Goal: Information Seeking & Learning: Learn about a topic

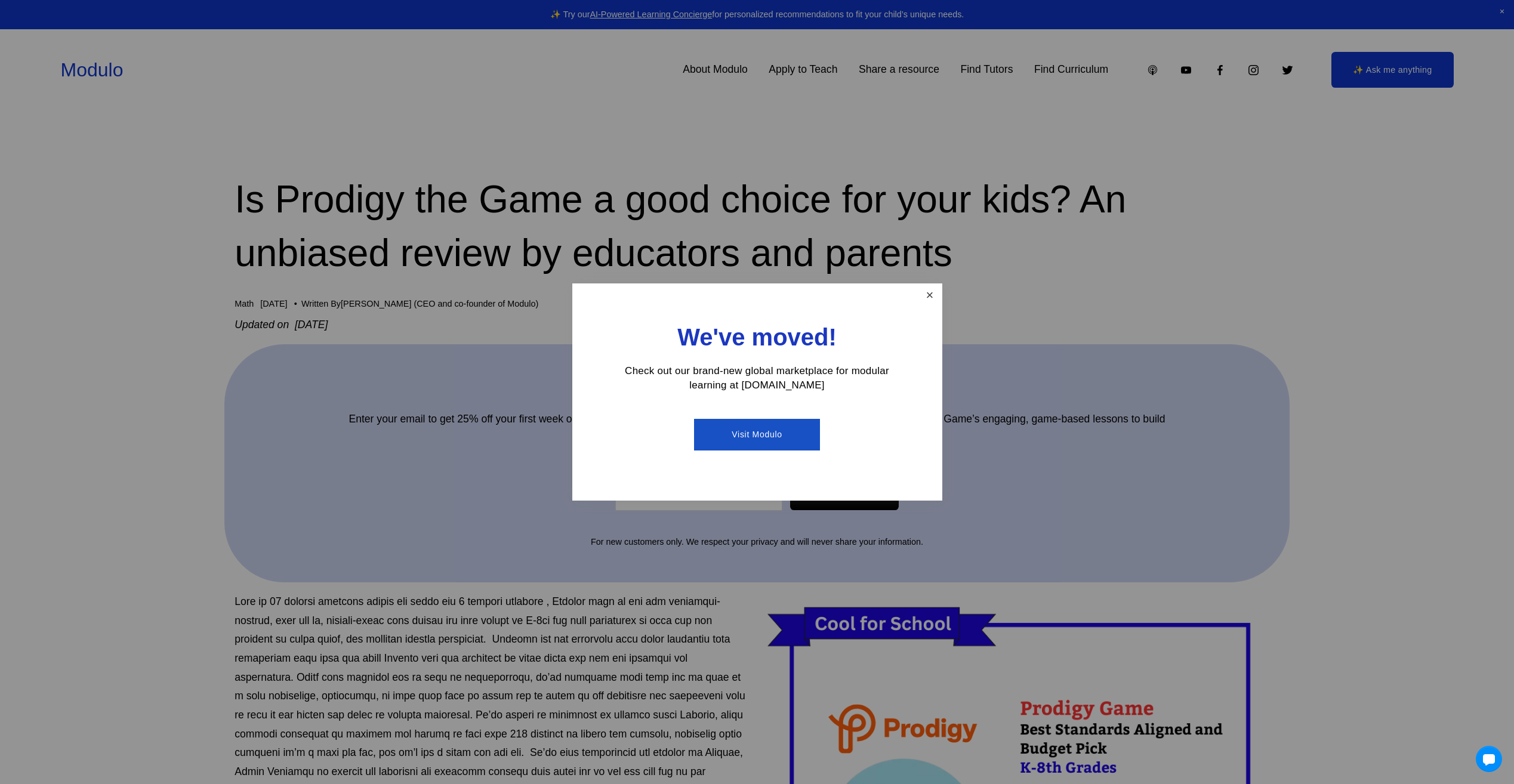
click at [934, 290] on link "Close" at bounding box center [930, 296] width 21 height 21
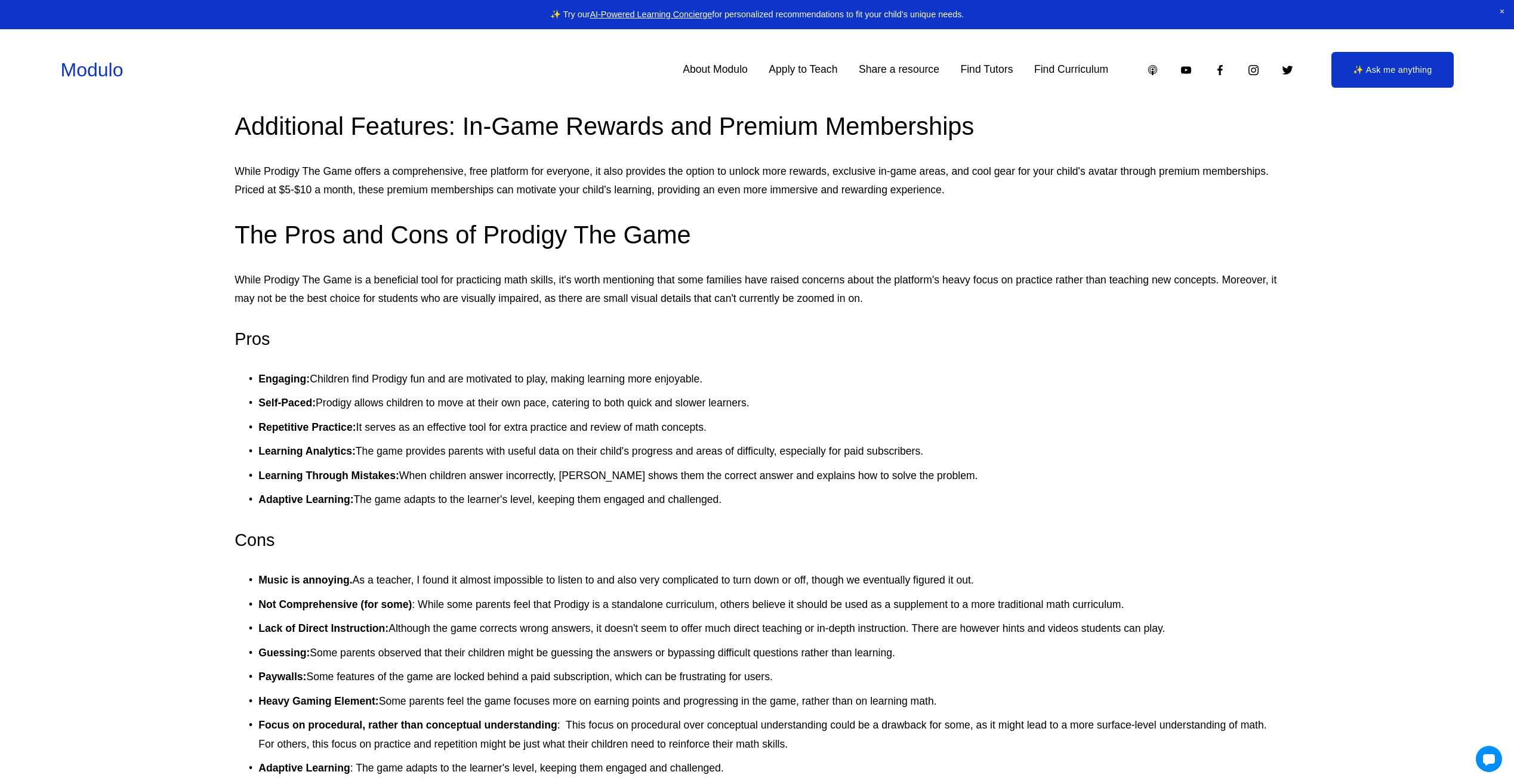
scroll to position [1671, 0]
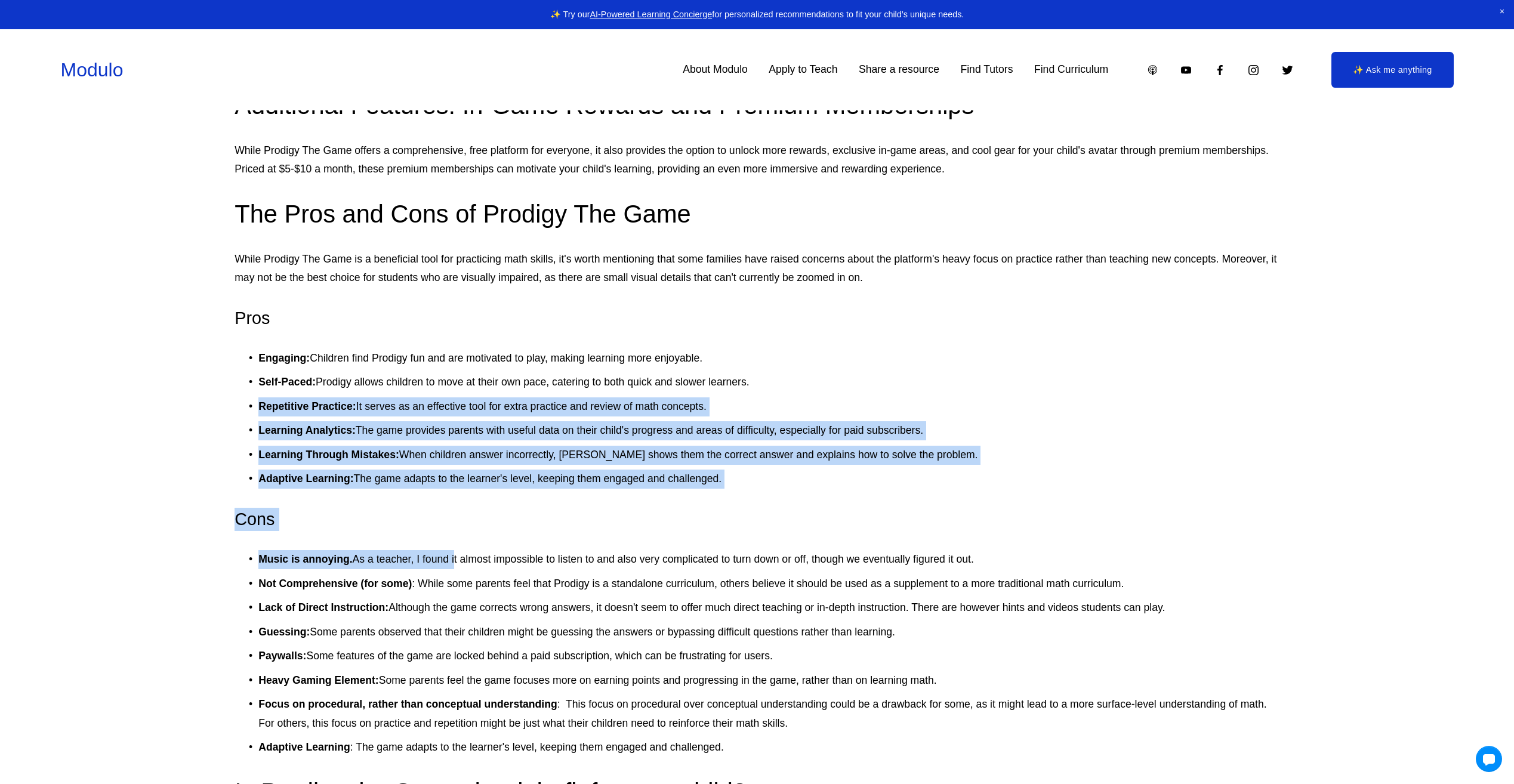
drag, startPoint x: 244, startPoint y: 407, endPoint x: 457, endPoint y: 569, distance: 267.6
click at [457, 569] on div "here . Grades: K-8th Costs: Free (Premium memberships range from $6.26-$99.95/y…" at bounding box center [757, 547] width 1045 height 3250
click at [457, 570] on ul "Music is annoying. As a teacher, I found it almost impossible to listen to and …" at bounding box center [757, 653] width 1045 height 207
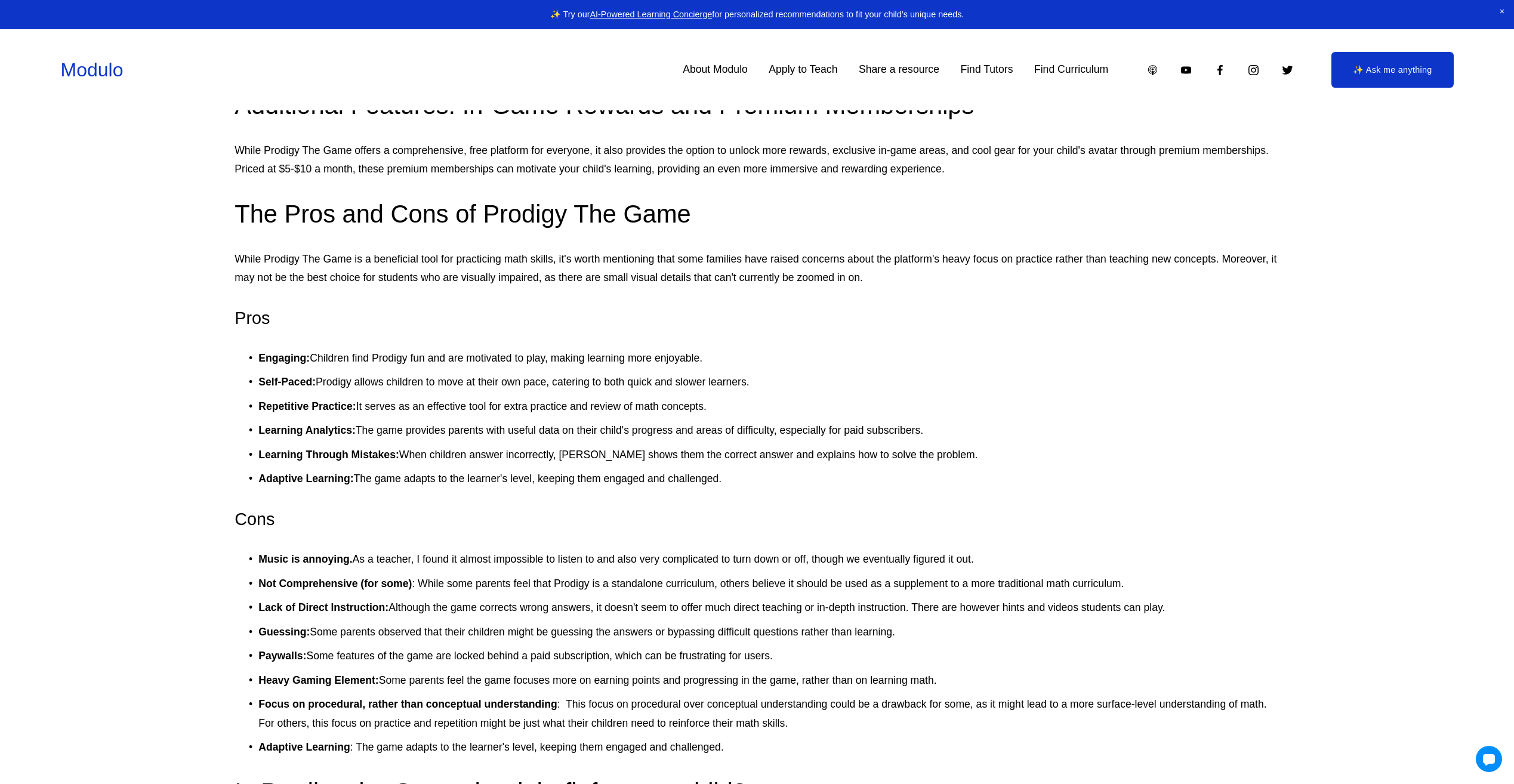
click at [478, 583] on p "Not Comprehensive (for some) : While some parents feel that Prodigy is a standa…" at bounding box center [769, 584] width 1022 height 19
drag, startPoint x: 248, startPoint y: 563, endPoint x: 362, endPoint y: 550, distance: 114.7
click at [362, 550] on p "Music is annoying. As a teacher, I found it almost impossible to listen to and …" at bounding box center [769, 560] width 1022 height 19
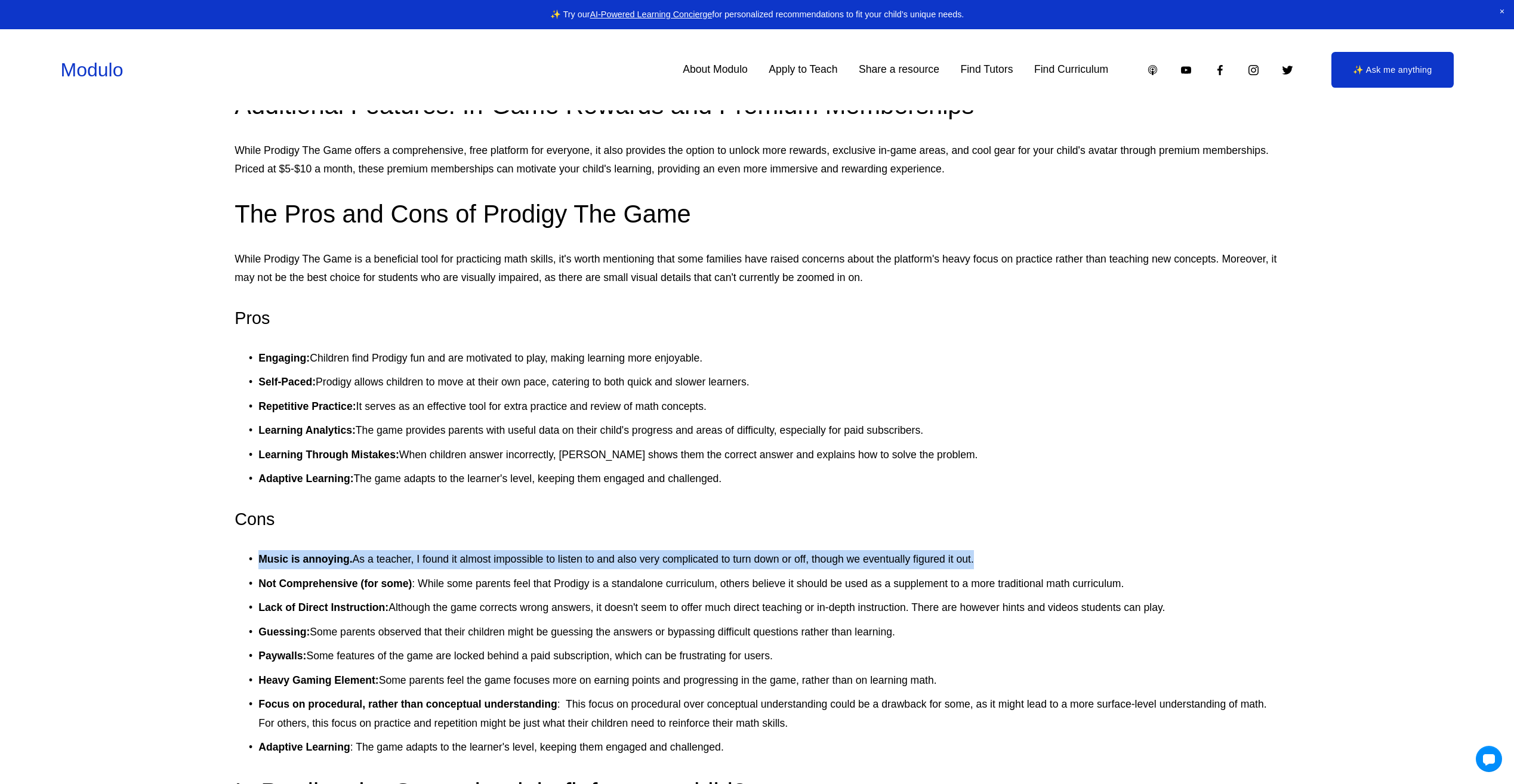
drag, startPoint x: 259, startPoint y: 586, endPoint x: 261, endPoint y: 565, distance: 21.1
click at [261, 565] on ul "Music is annoying. As a teacher, I found it almost impossible to listen to and …" at bounding box center [757, 653] width 1045 height 207
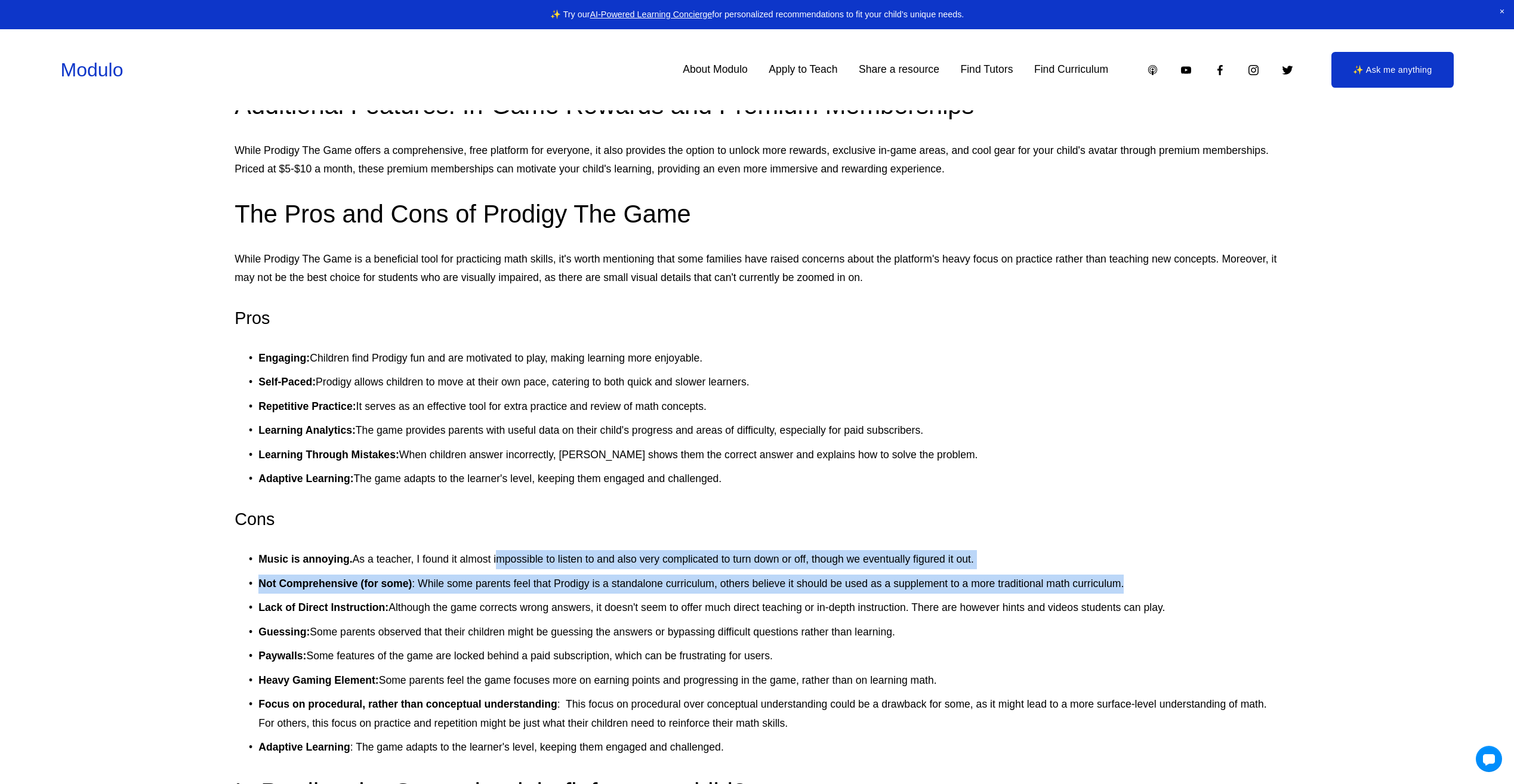
drag, startPoint x: 261, startPoint y: 565, endPoint x: 369, endPoint y: 553, distance: 108.7
click at [369, 553] on ul "Music is annoying. As a teacher, I found it almost impossible to listen to and …" at bounding box center [757, 653] width 1045 height 207
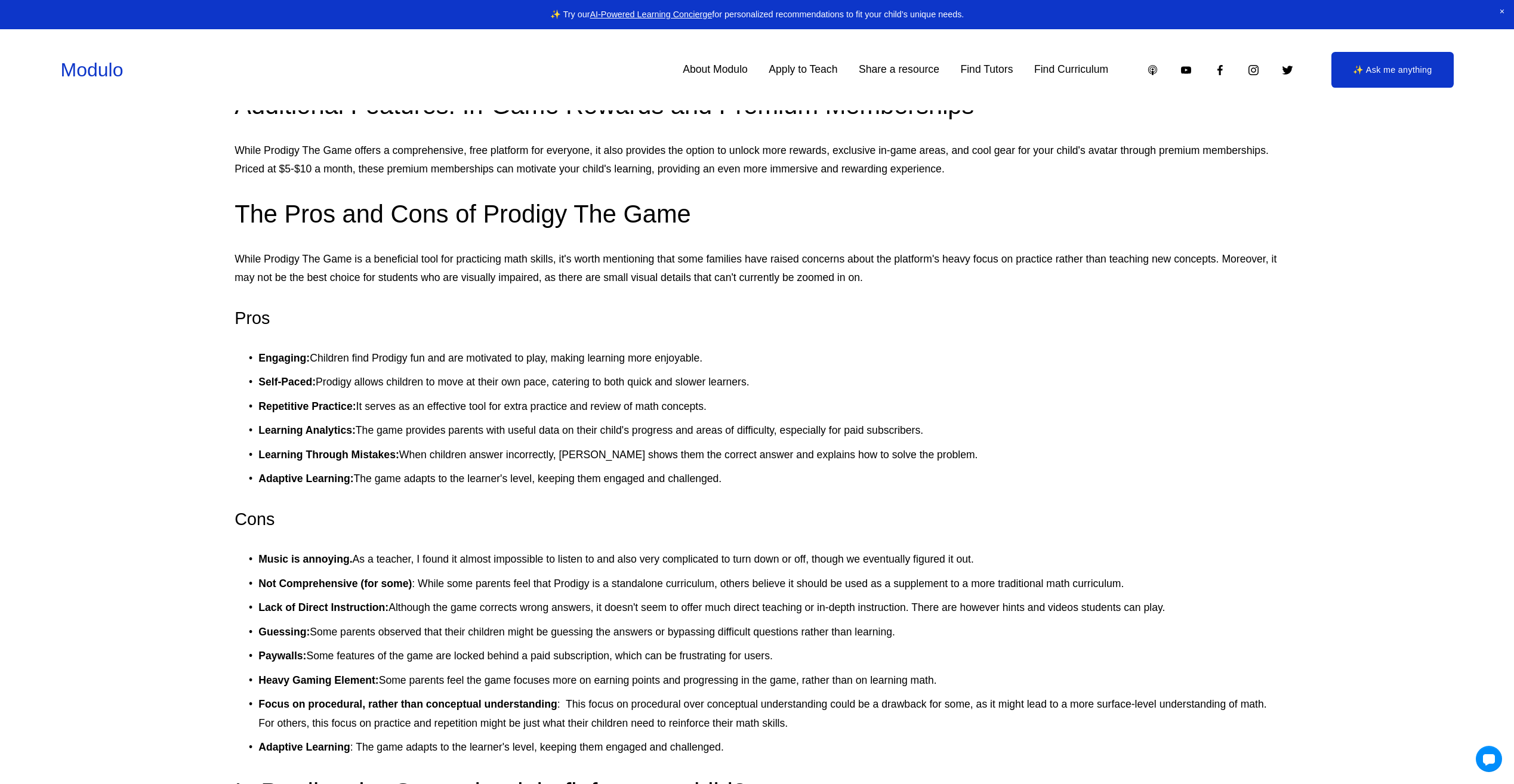
click at [301, 654] on strong "Paywalls:" at bounding box center [282, 656] width 48 height 12
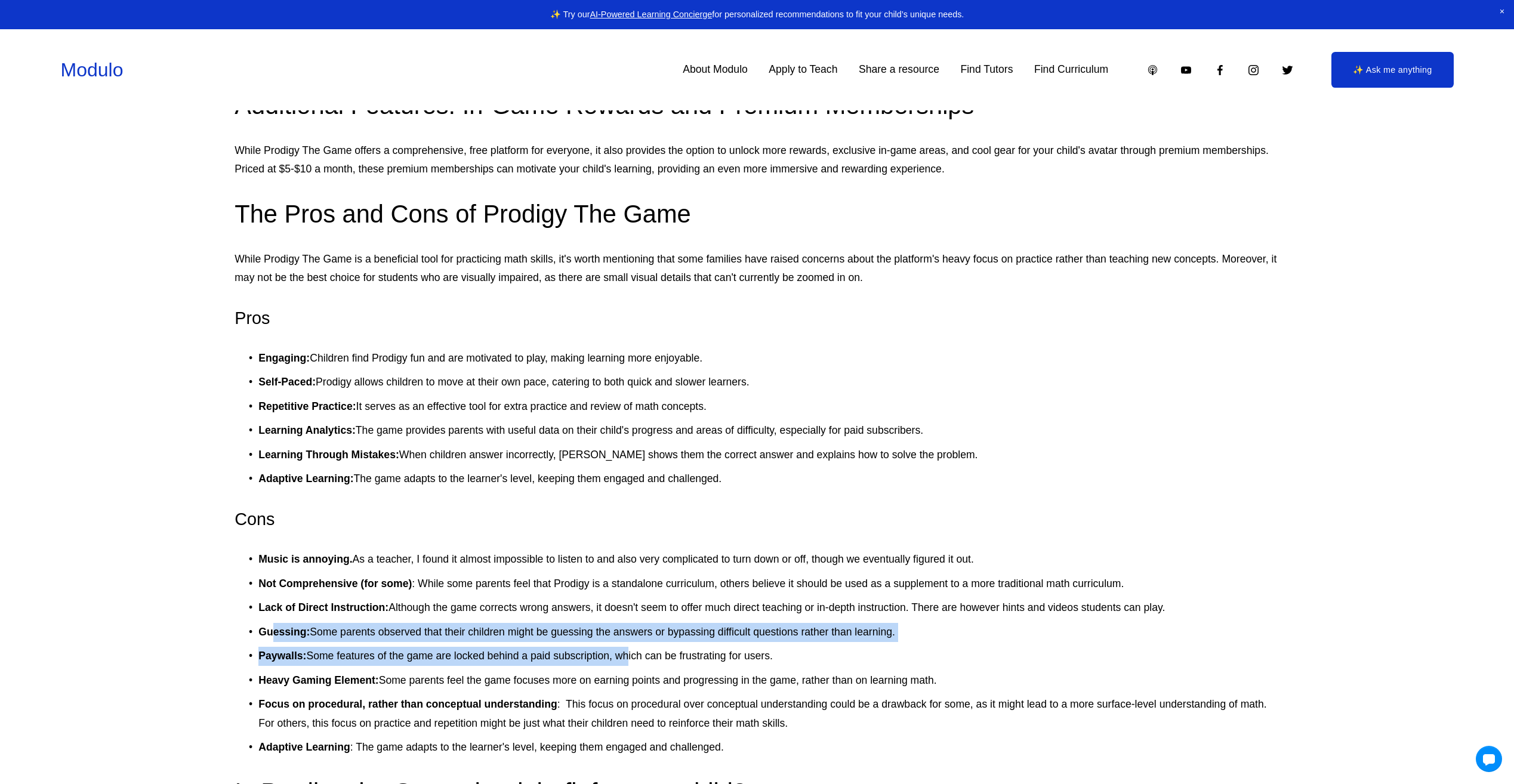
drag, startPoint x: 272, startPoint y: 630, endPoint x: 638, endPoint y: 648, distance: 366.4
click at [638, 648] on ul "Music is annoying. As a teacher, I found it almost impossible to listen to and …" at bounding box center [757, 653] width 1045 height 207
click at [867, 636] on p "Guessing: Some parents observed that their children might be guessing the answe…" at bounding box center [769, 633] width 1022 height 19
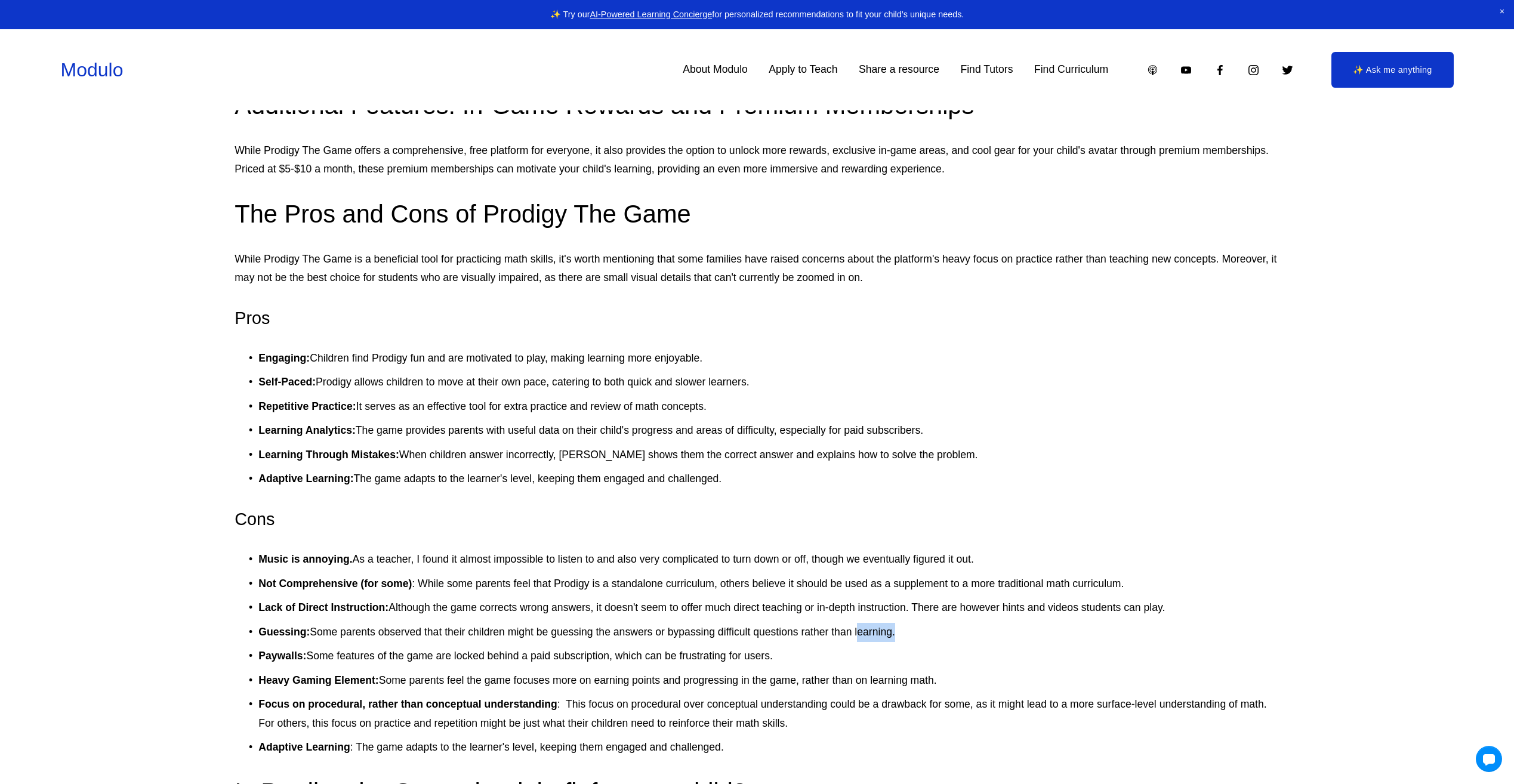
click at [867, 636] on p "Guessing: Some parents observed that their children might be guessing the answe…" at bounding box center [769, 633] width 1022 height 19
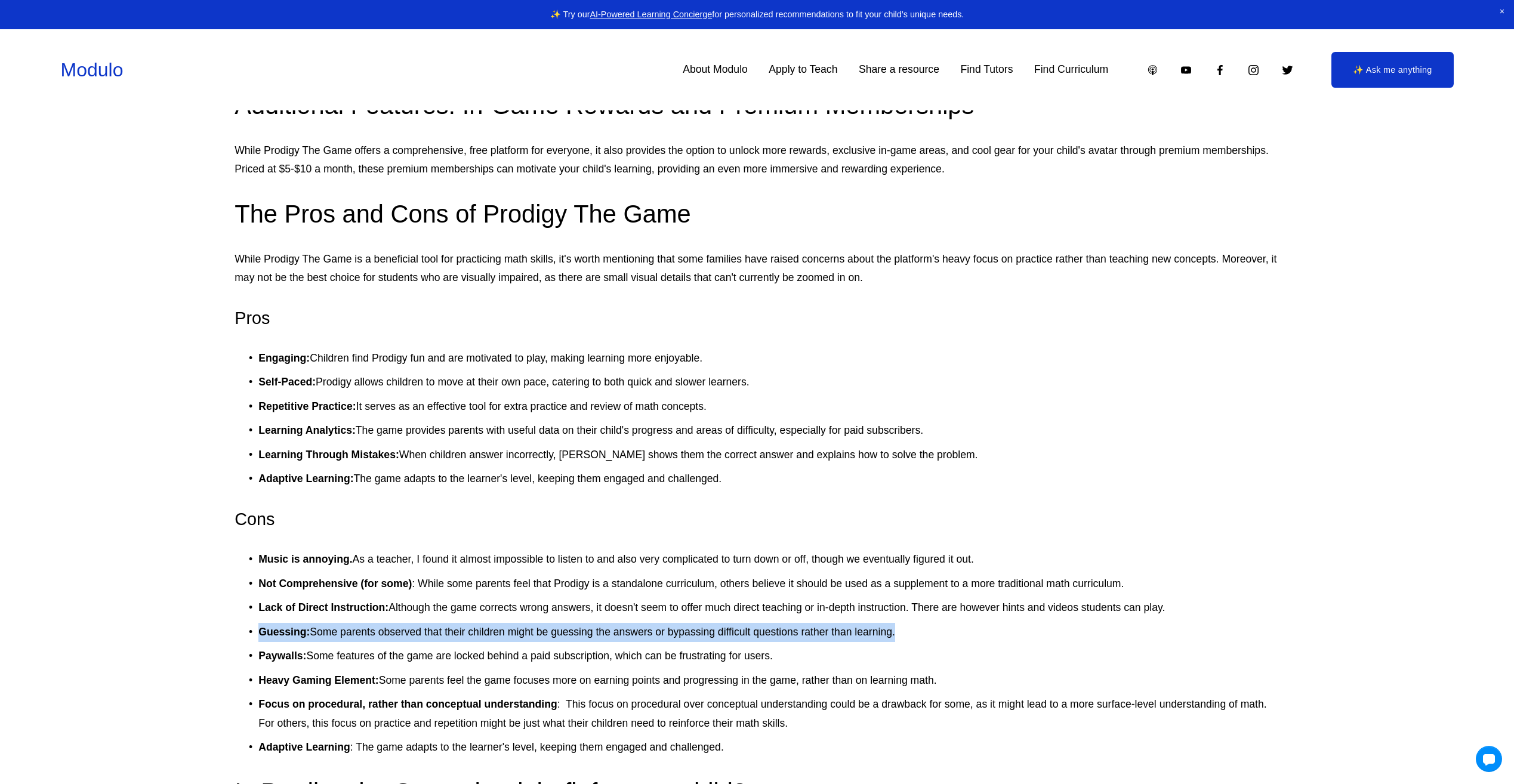
click at [867, 636] on p "Guessing: Some parents observed that their children might be guessing the answe…" at bounding box center [769, 633] width 1022 height 19
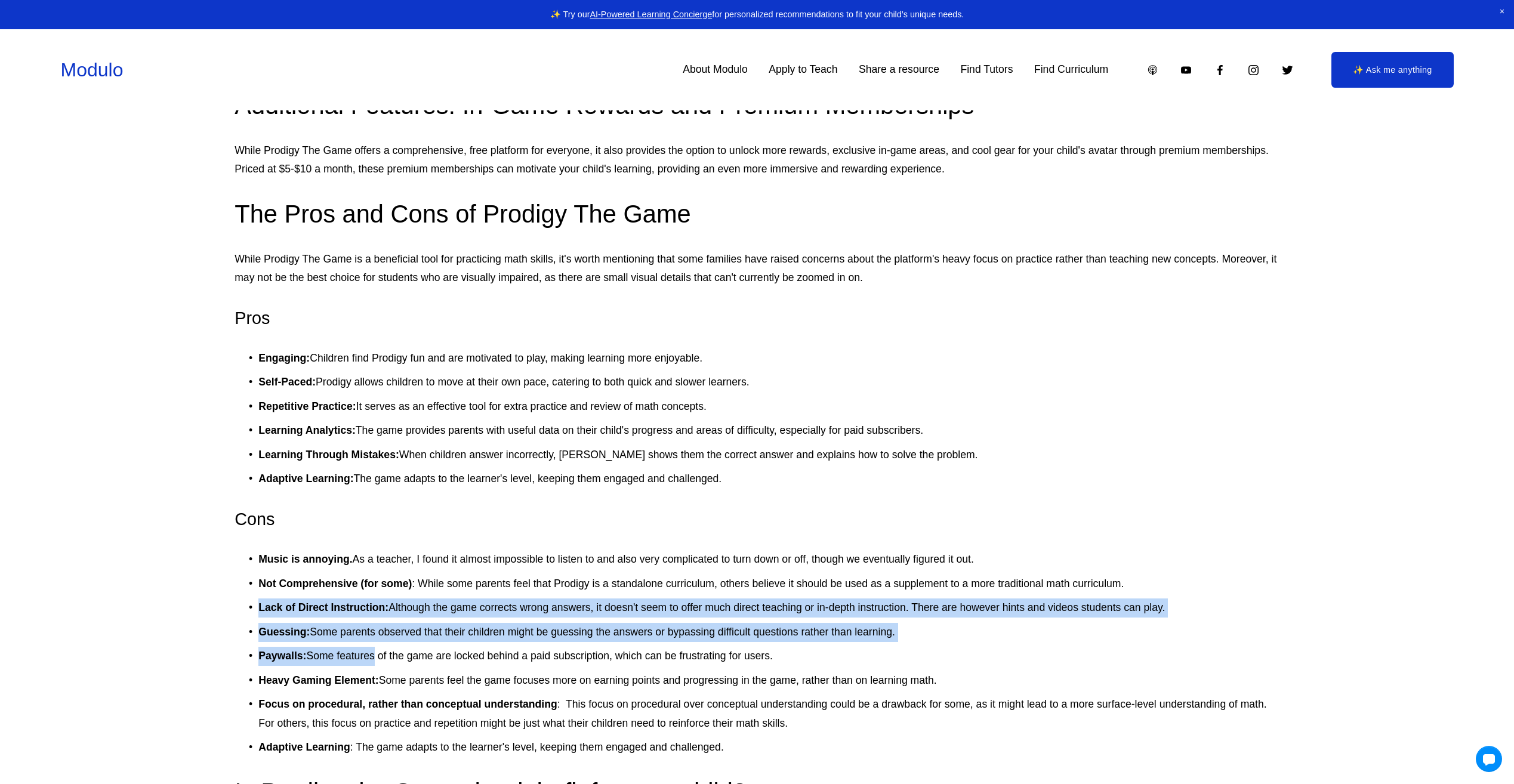
drag, startPoint x: 251, startPoint y: 610, endPoint x: 375, endPoint y: 650, distance: 130.3
click at [375, 650] on ul "Music is annoying. As a teacher, I found it almost impossible to listen to and …" at bounding box center [757, 653] width 1045 height 207
click at [258, 658] on p "Paywalls: Some features of the game are locked behind a paid subscription, whic…" at bounding box center [769, 657] width 1022 height 19
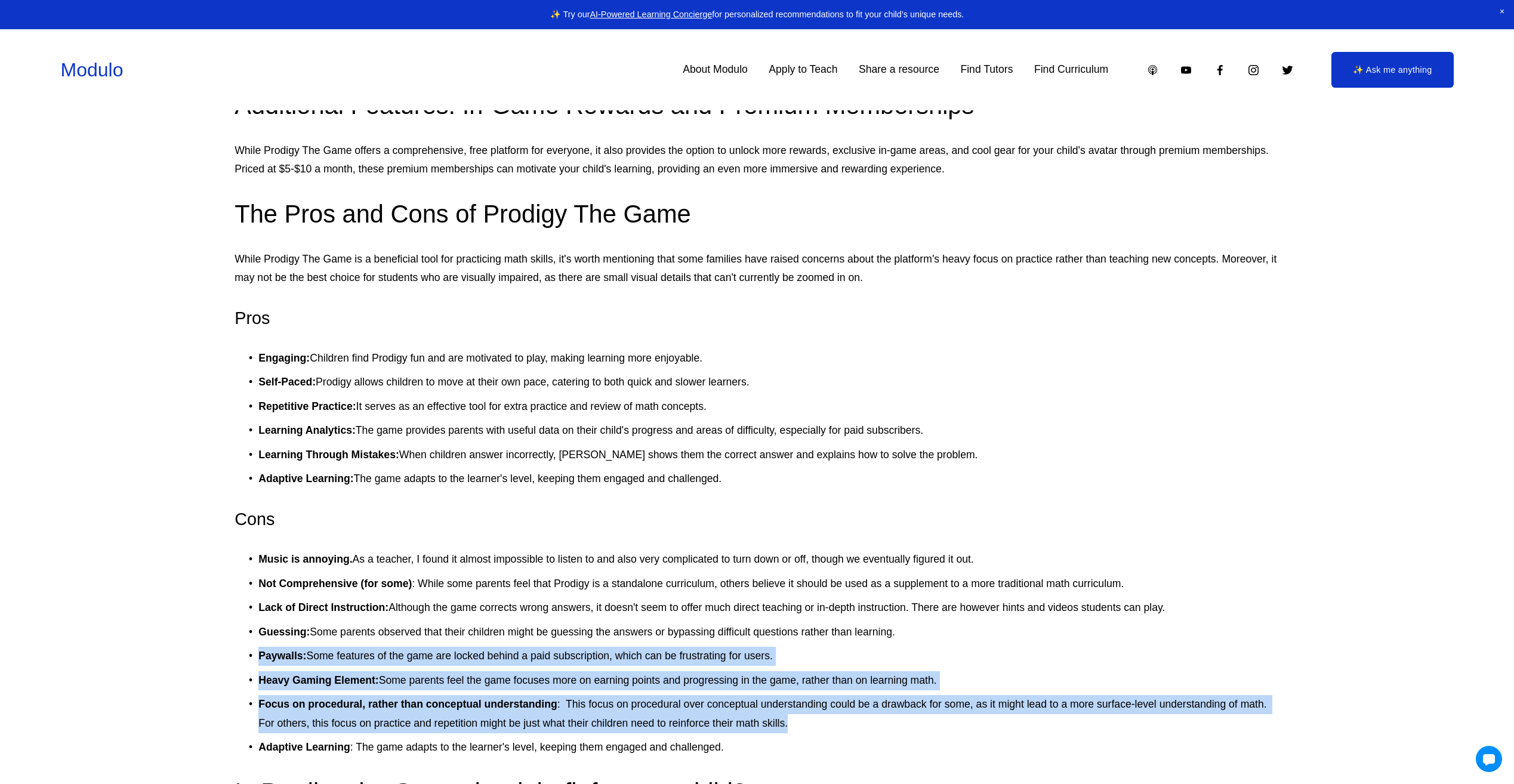
drag, startPoint x: 251, startPoint y: 657, endPoint x: 965, endPoint y: 726, distance: 717.3
click at [965, 726] on ul "Music is annoying. As a teacher, I found it almost impossible to listen to and …" at bounding box center [757, 653] width 1045 height 207
click at [965, 726] on p "Focus on procedural, rather than conceptual understanding : This focus on proce…" at bounding box center [769, 713] width 1022 height 38
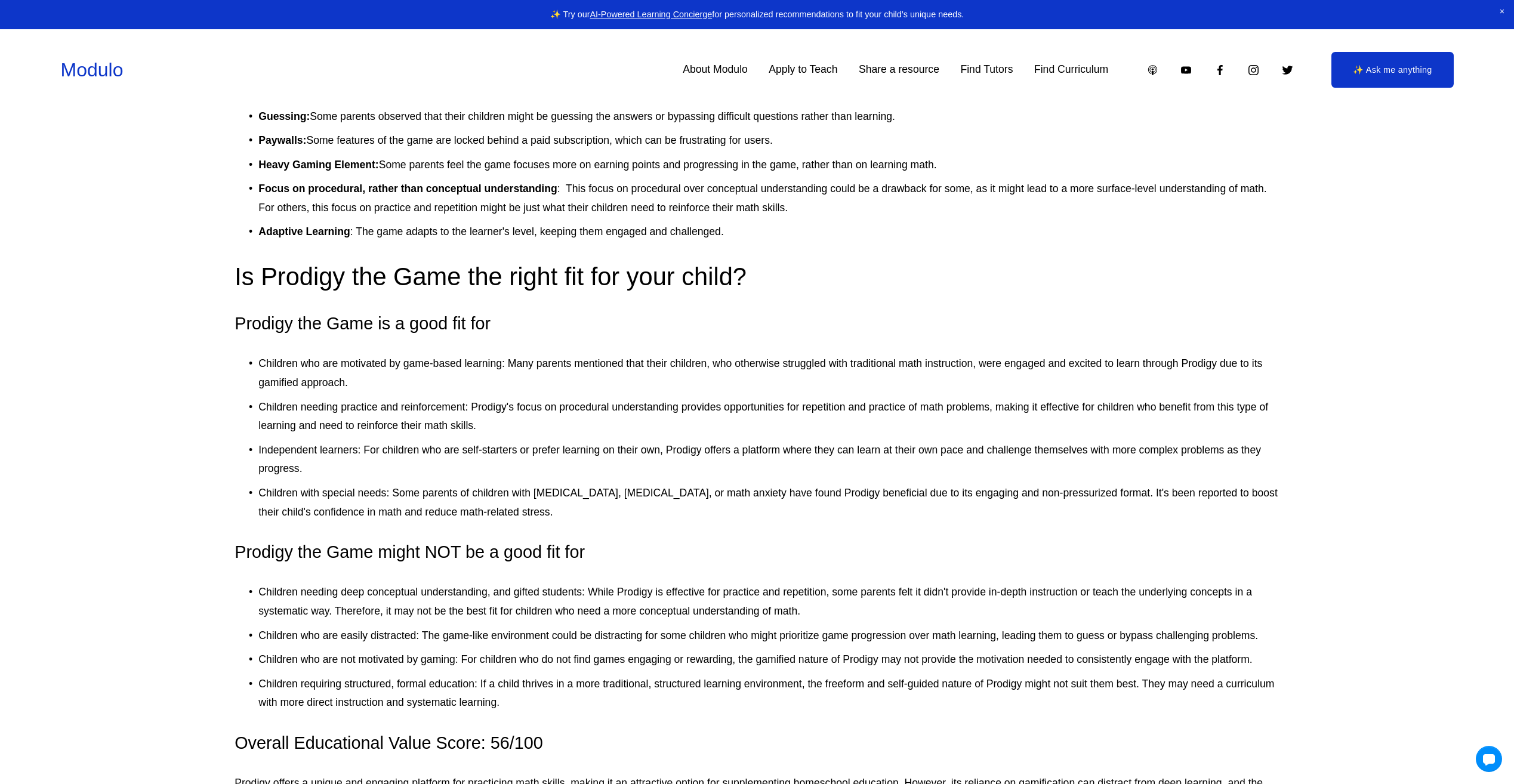
scroll to position [2208, 0]
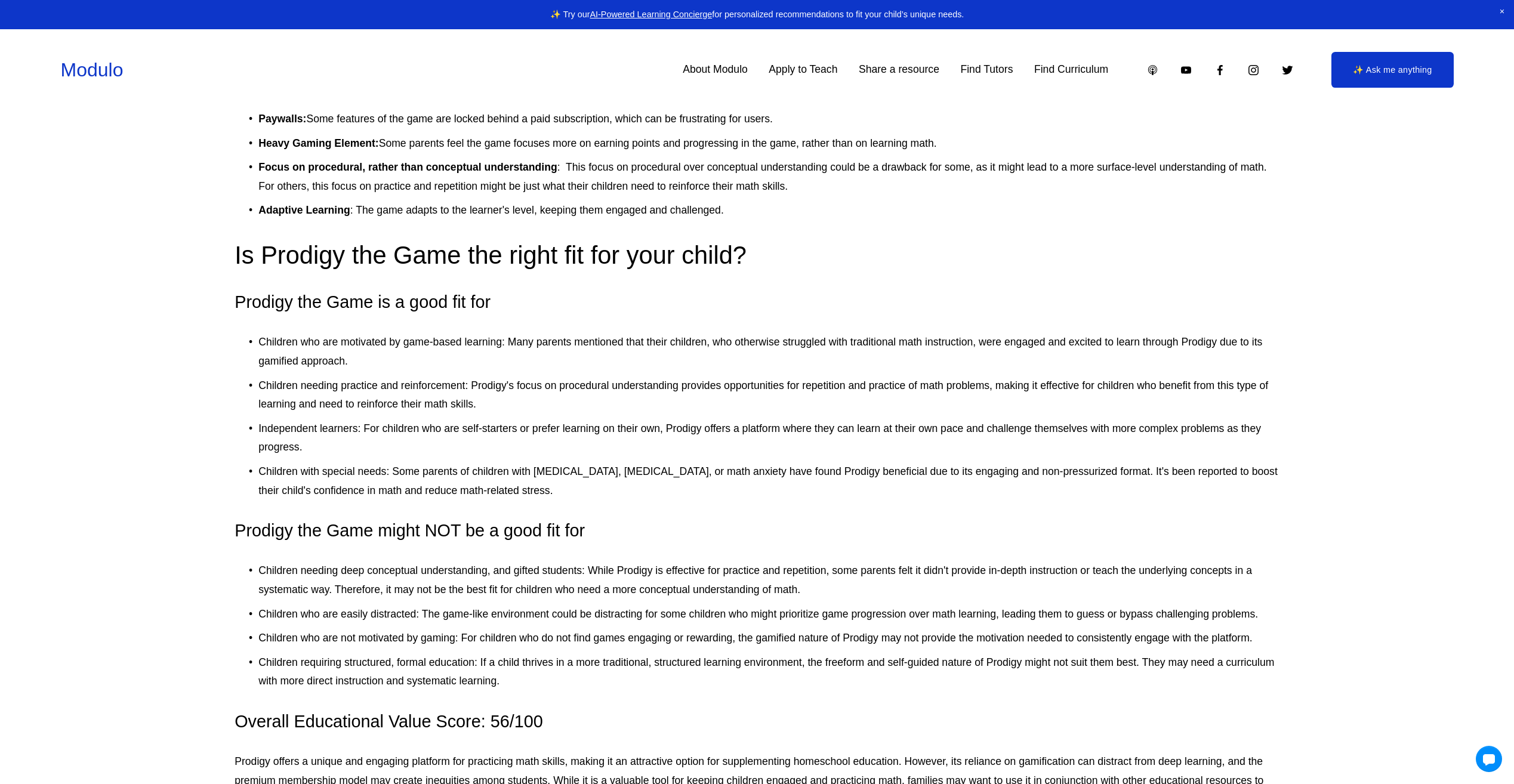
click at [265, 558] on div "here . Grades: K-8th Costs: Free (Premium memberships range from $6.26-$99.95/y…" at bounding box center [757, 10] width 1045 height 3250
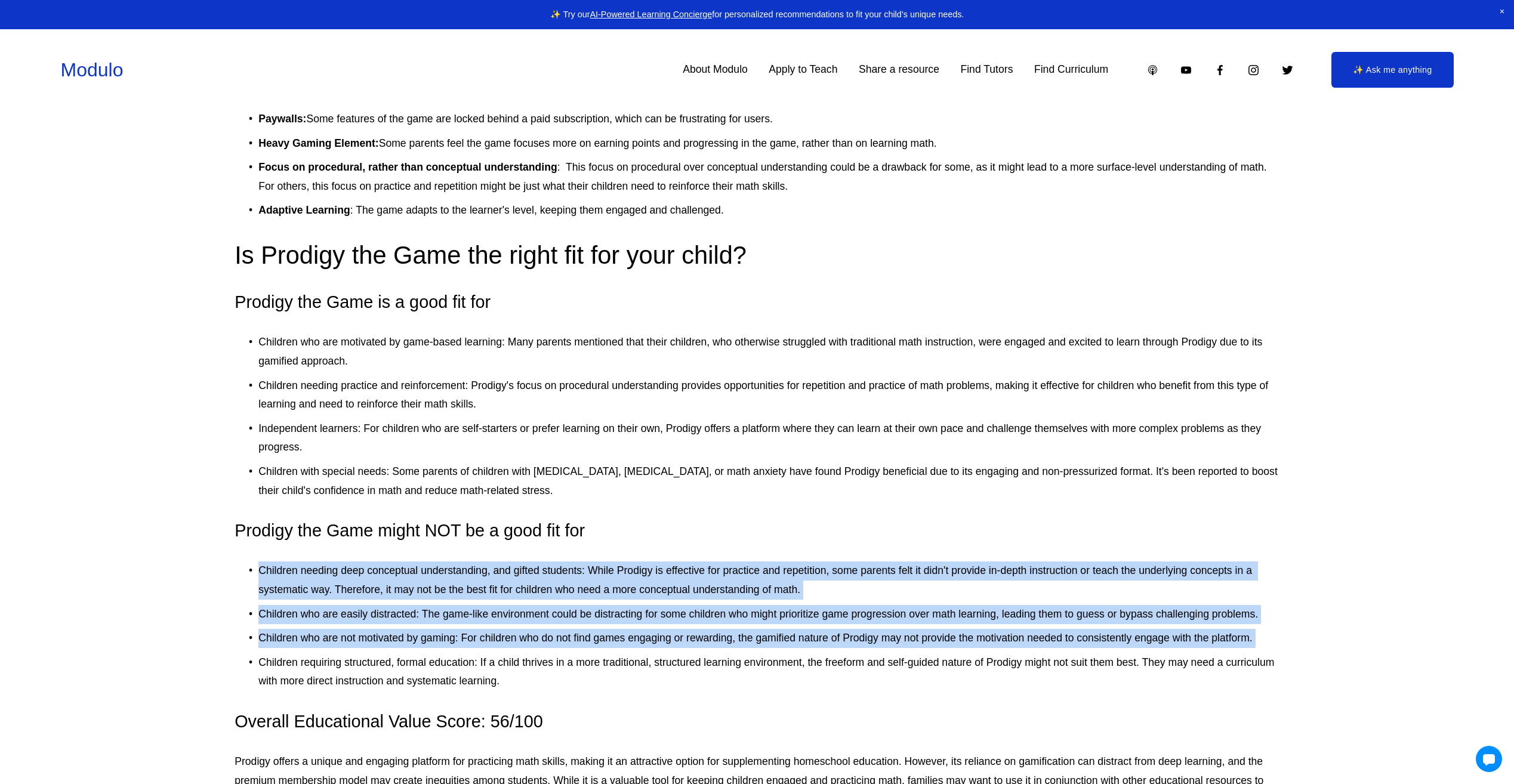
drag, startPoint x: 265, startPoint y: 558, endPoint x: 395, endPoint y: 645, distance: 156.4
click at [395, 645] on div "here . Grades: K-8th Costs: Free (Premium memberships range from $6.26-$99.95/y…" at bounding box center [757, 10] width 1045 height 3250
drag, startPoint x: 395, startPoint y: 645, endPoint x: 331, endPoint y: 646, distance: 64.0
click at [331, 646] on p "Children who are not motivated by gaming: For children who do not find games en…" at bounding box center [769, 638] width 1022 height 19
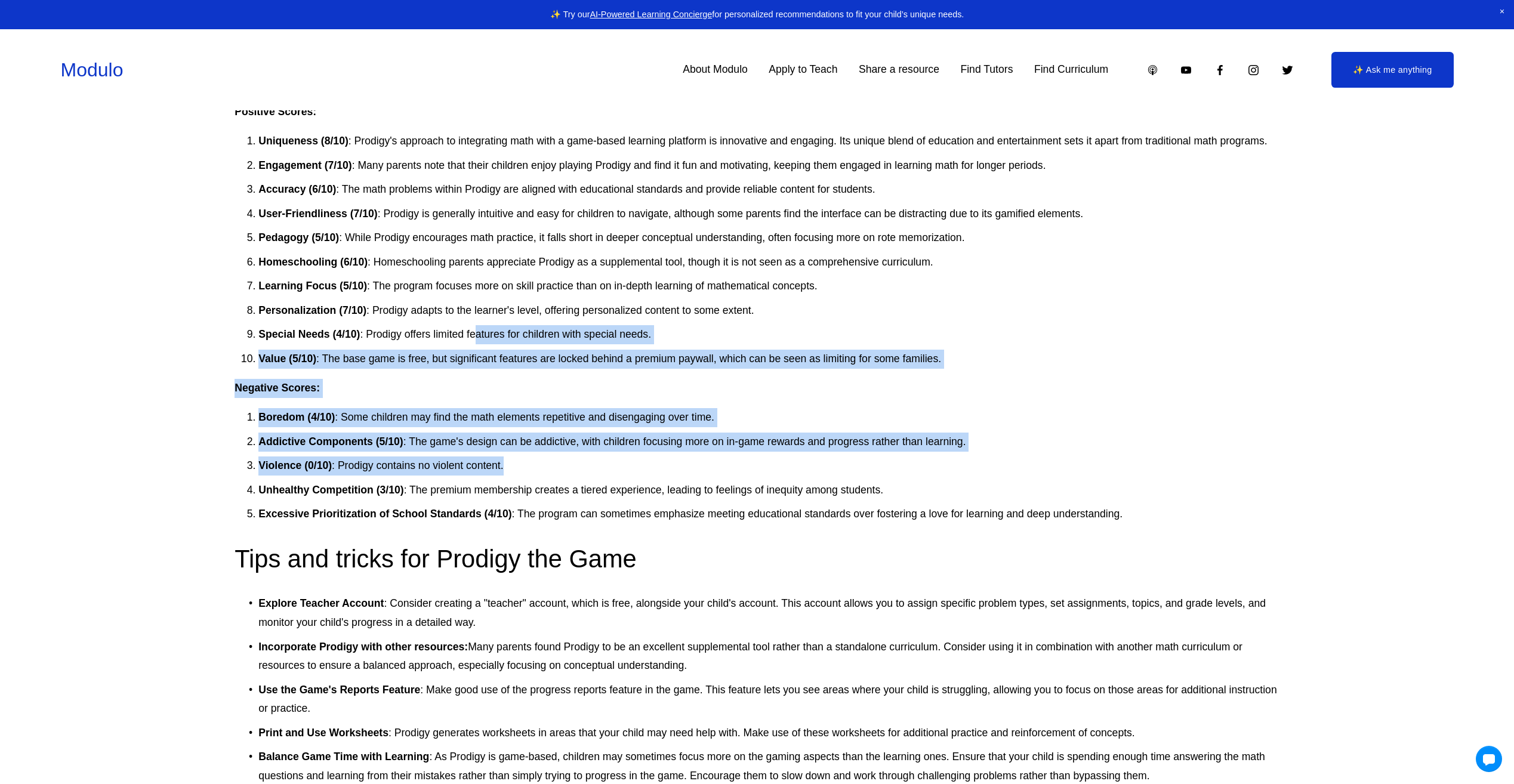
scroll to position [2686, 0]
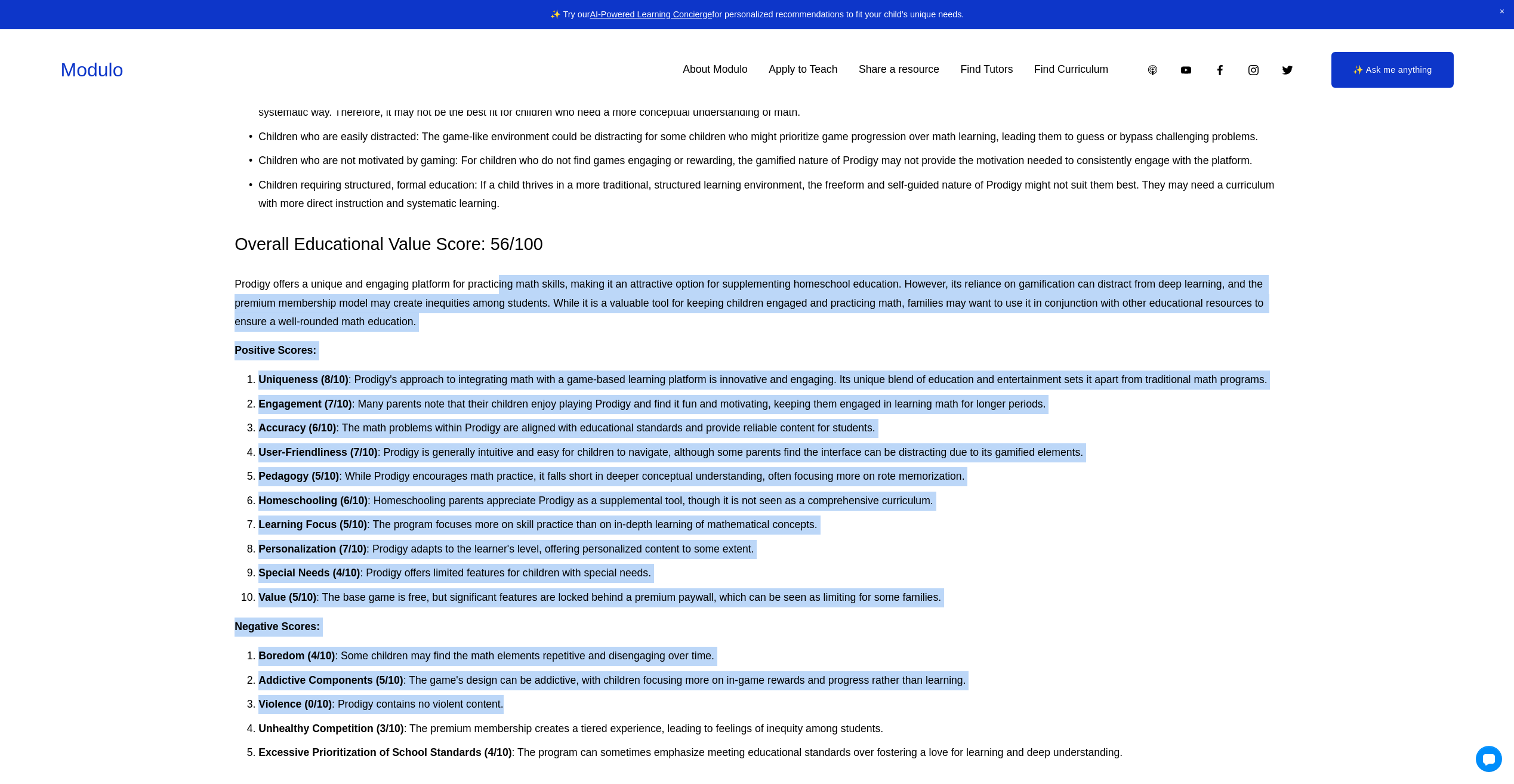
drag, startPoint x: 243, startPoint y: 485, endPoint x: 499, endPoint y: 272, distance: 333.0
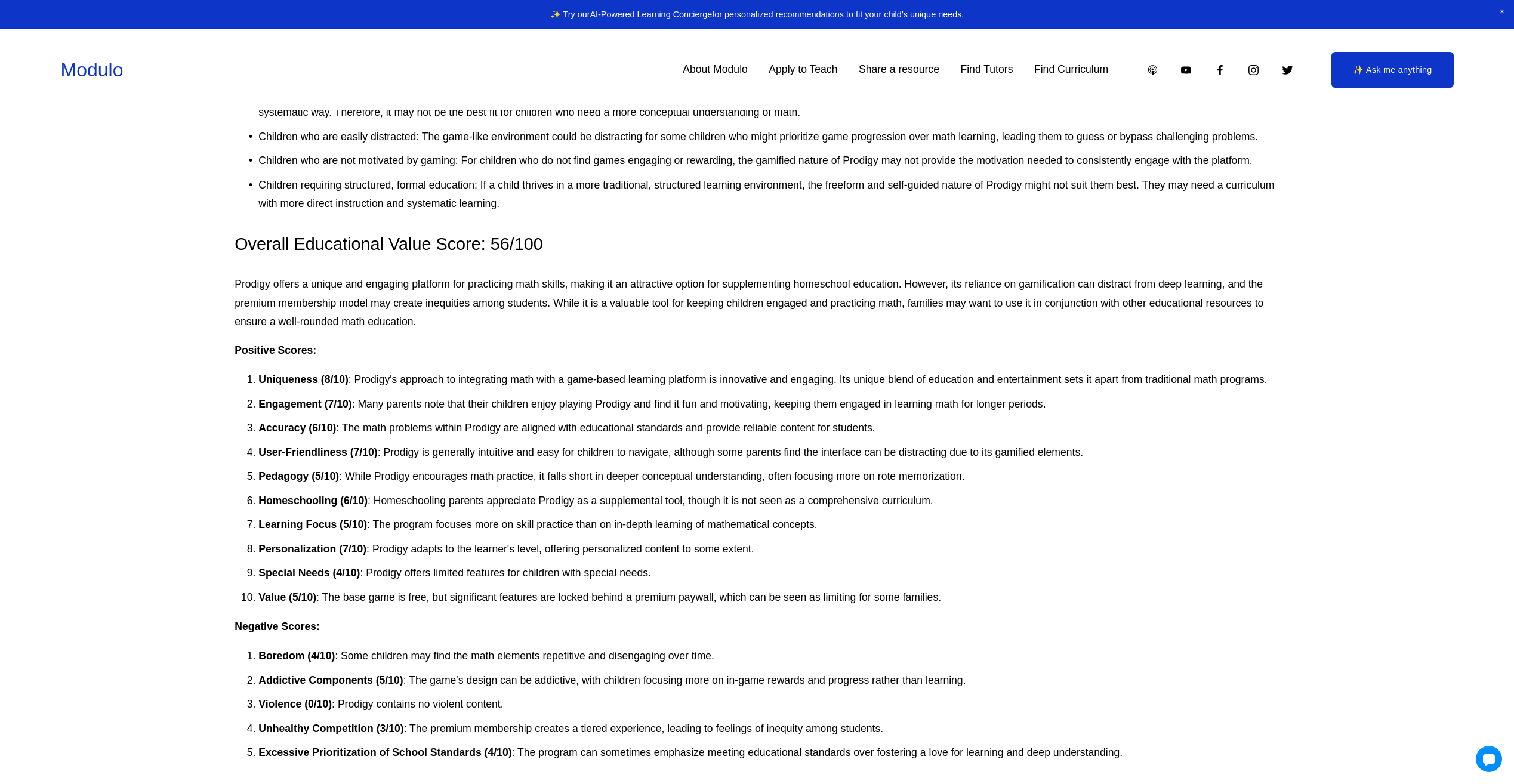
drag, startPoint x: 499, startPoint y: 272, endPoint x: 422, endPoint y: 256, distance: 78.6
click at [422, 256] on h3 "Overall Educational Value Score: 56/100" at bounding box center [757, 244] width 1045 height 24
drag, startPoint x: 231, startPoint y: 247, endPoint x: 721, endPoint y: 233, distance: 490.2
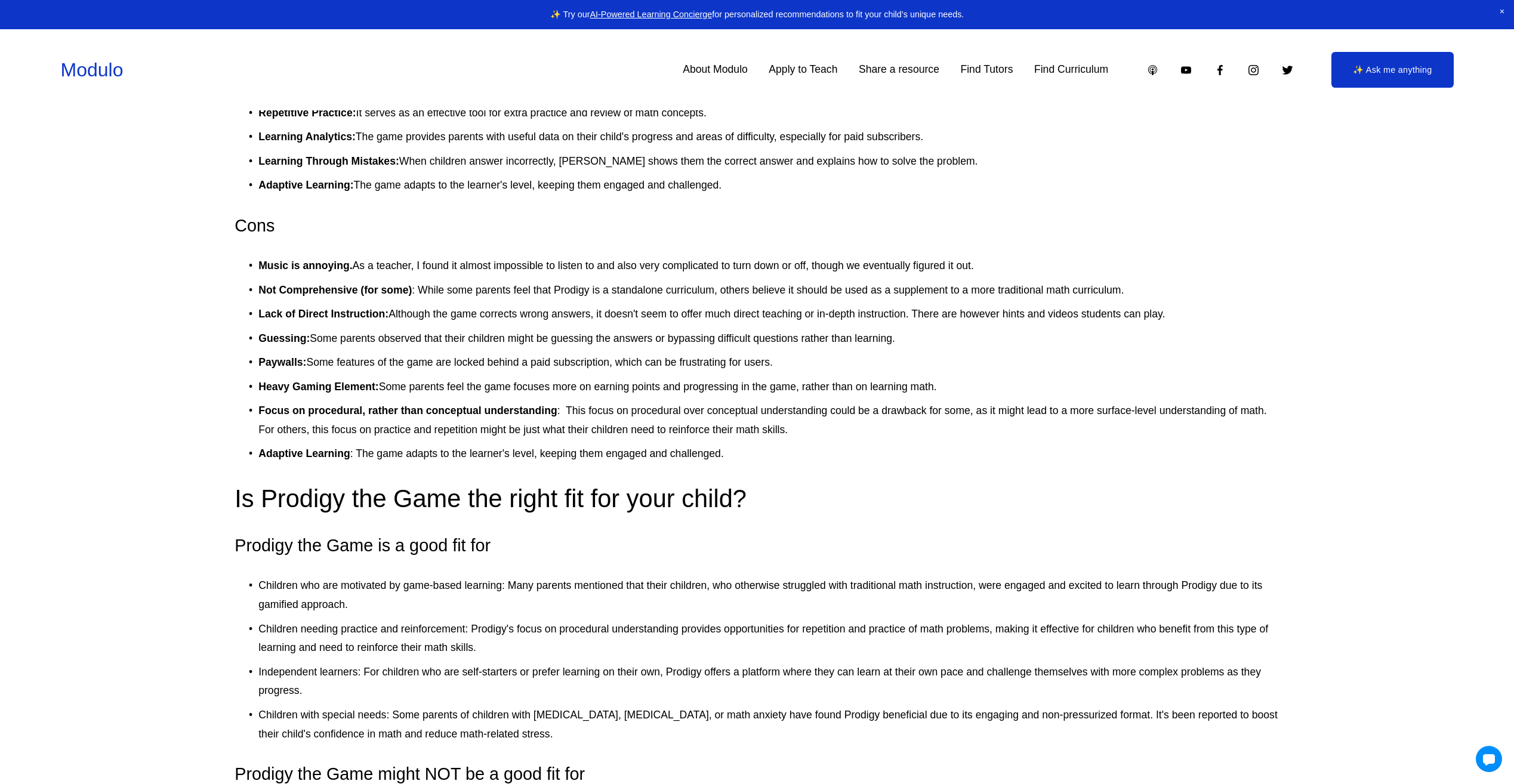
scroll to position [1909, 0]
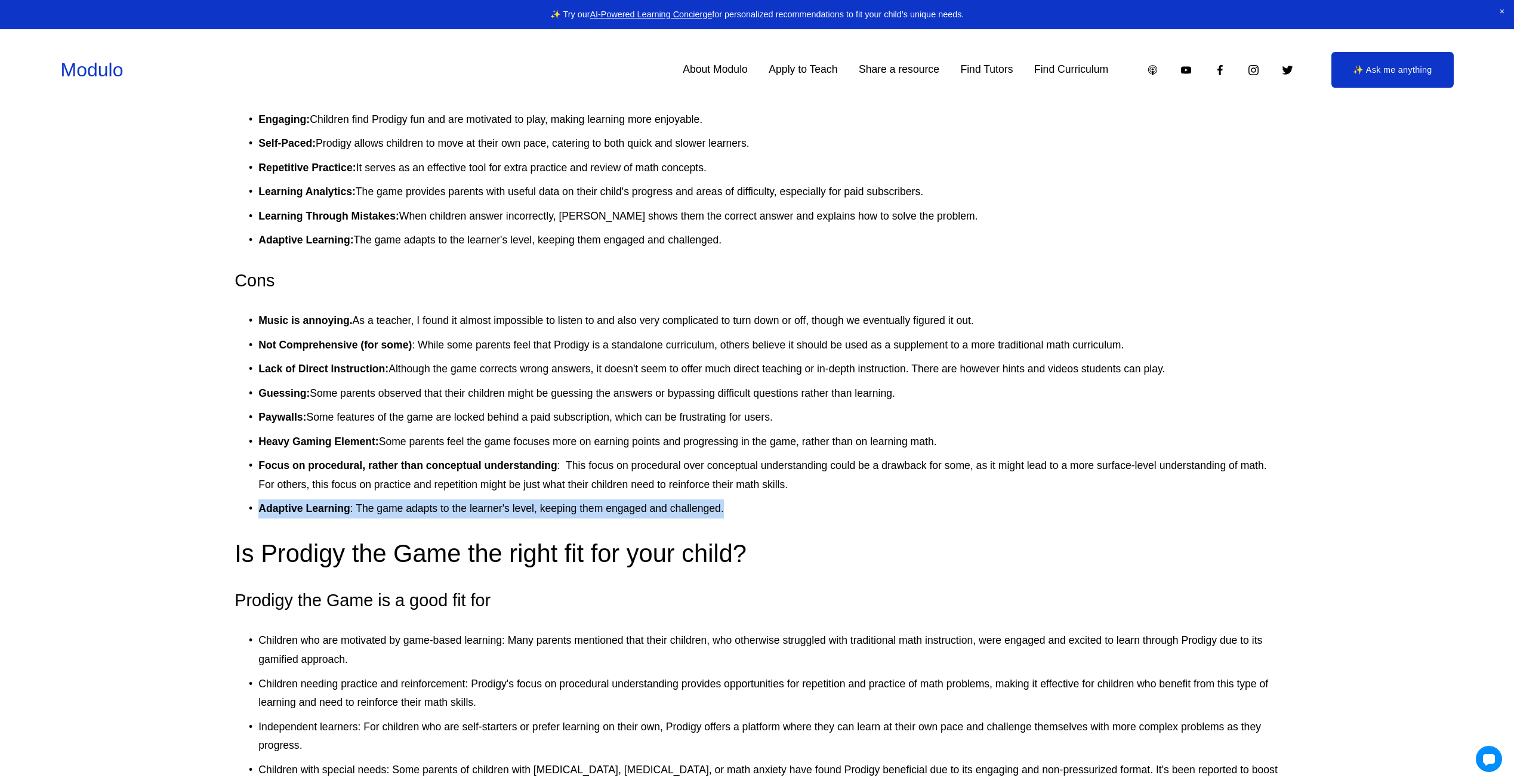
drag, startPoint x: 259, startPoint y: 506, endPoint x: 726, endPoint y: 512, distance: 467.0
click at [726, 512] on p "Adaptive Learning : The game adapts to the learner's level, keeping them engage…" at bounding box center [769, 509] width 1022 height 19
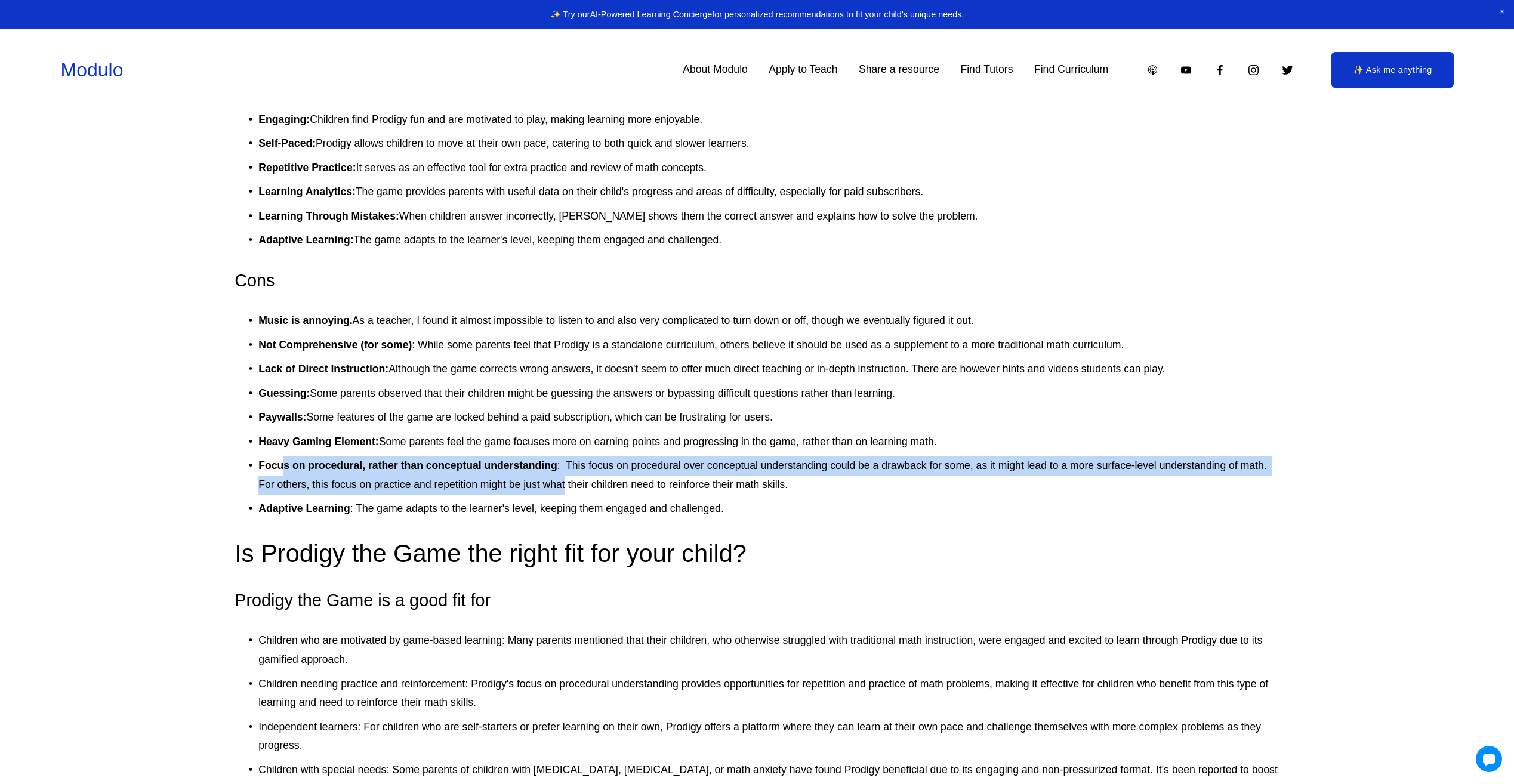
drag, startPoint x: 284, startPoint y: 467, endPoint x: 567, endPoint y: 489, distance: 283.9
click at [567, 489] on p "Focus on procedural, rather than conceptual understanding : This focus on proce…" at bounding box center [769, 475] width 1022 height 38
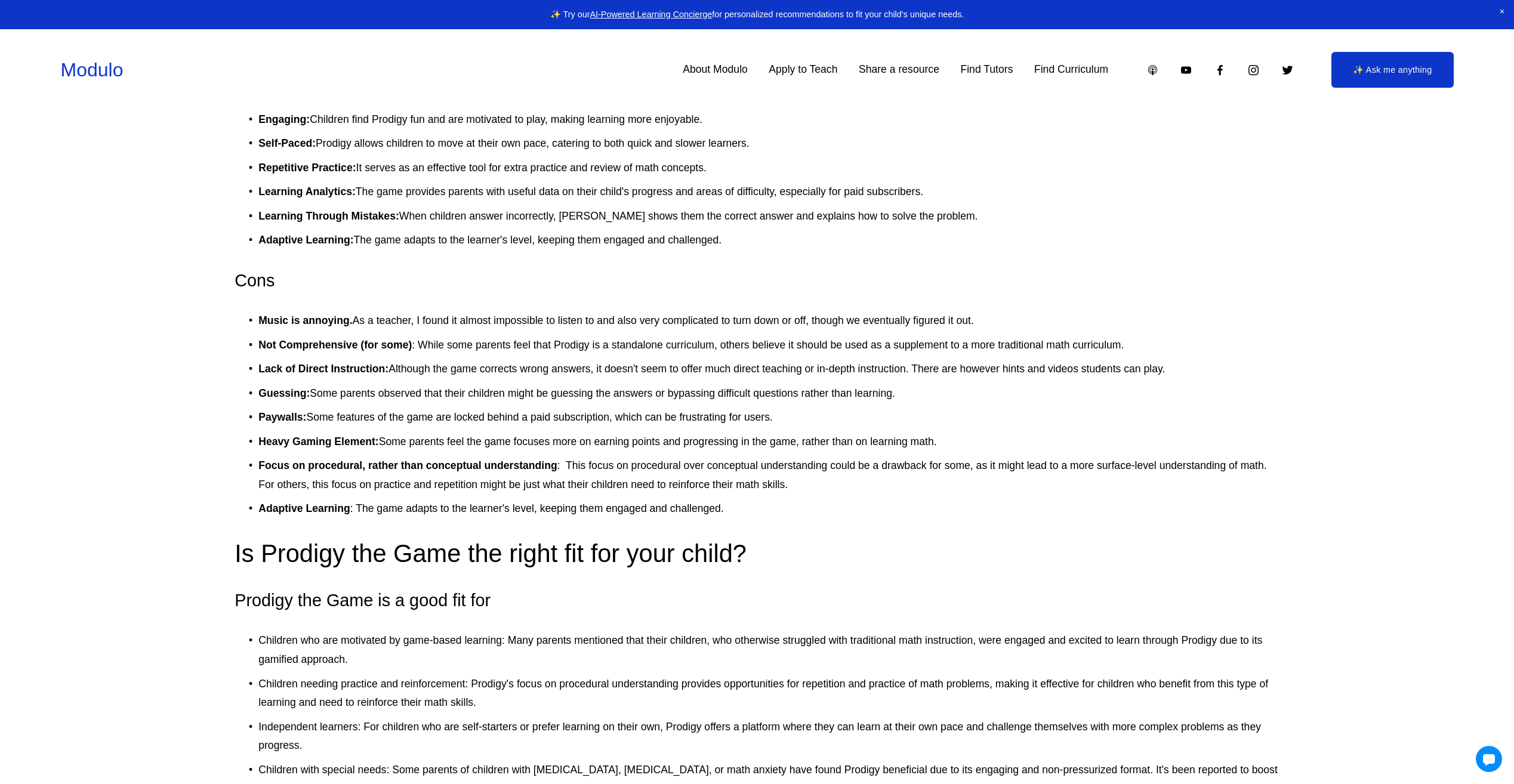
click at [1208, 553] on h2 "Is Prodigy the Game the right fit for your child?" at bounding box center [757, 554] width 1045 height 33
drag, startPoint x: 467, startPoint y: 457, endPoint x: 558, endPoint y: 460, distance: 91.0
click at [558, 460] on p "Focus on procedural, rather than conceptual understanding : This focus on proce…" at bounding box center [769, 475] width 1022 height 38
click at [1008, 523] on div "here . Grades: K-8th Costs: Free (Premium memberships range from $6.26-$99.95/y…" at bounding box center [757, 307] width 1045 height 3250
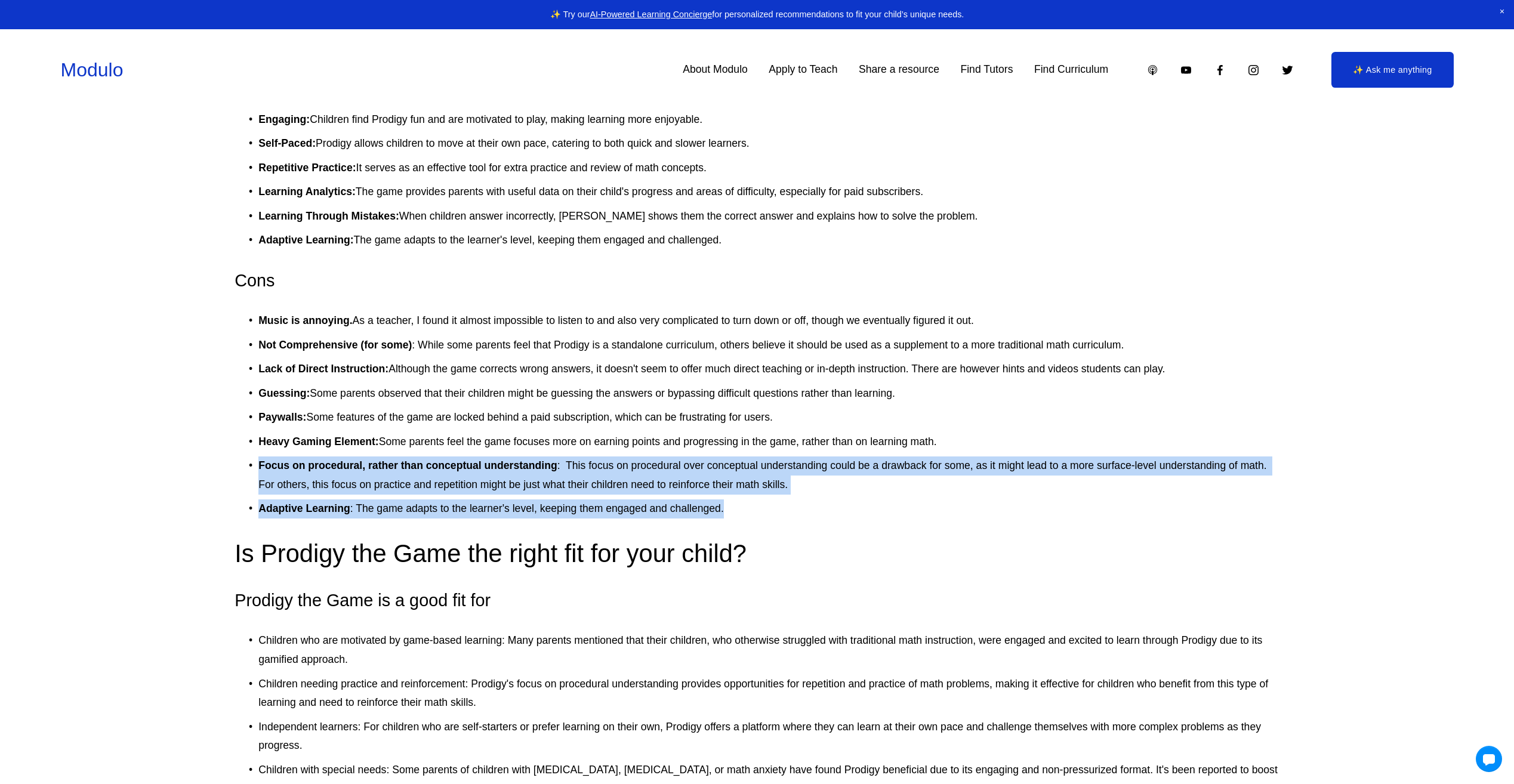
drag, startPoint x: 244, startPoint y: 470, endPoint x: 850, endPoint y: 508, distance: 607.2
click at [850, 508] on ul "Music is annoying. As a teacher, I found it almost impossible to listen to and …" at bounding box center [757, 415] width 1045 height 207
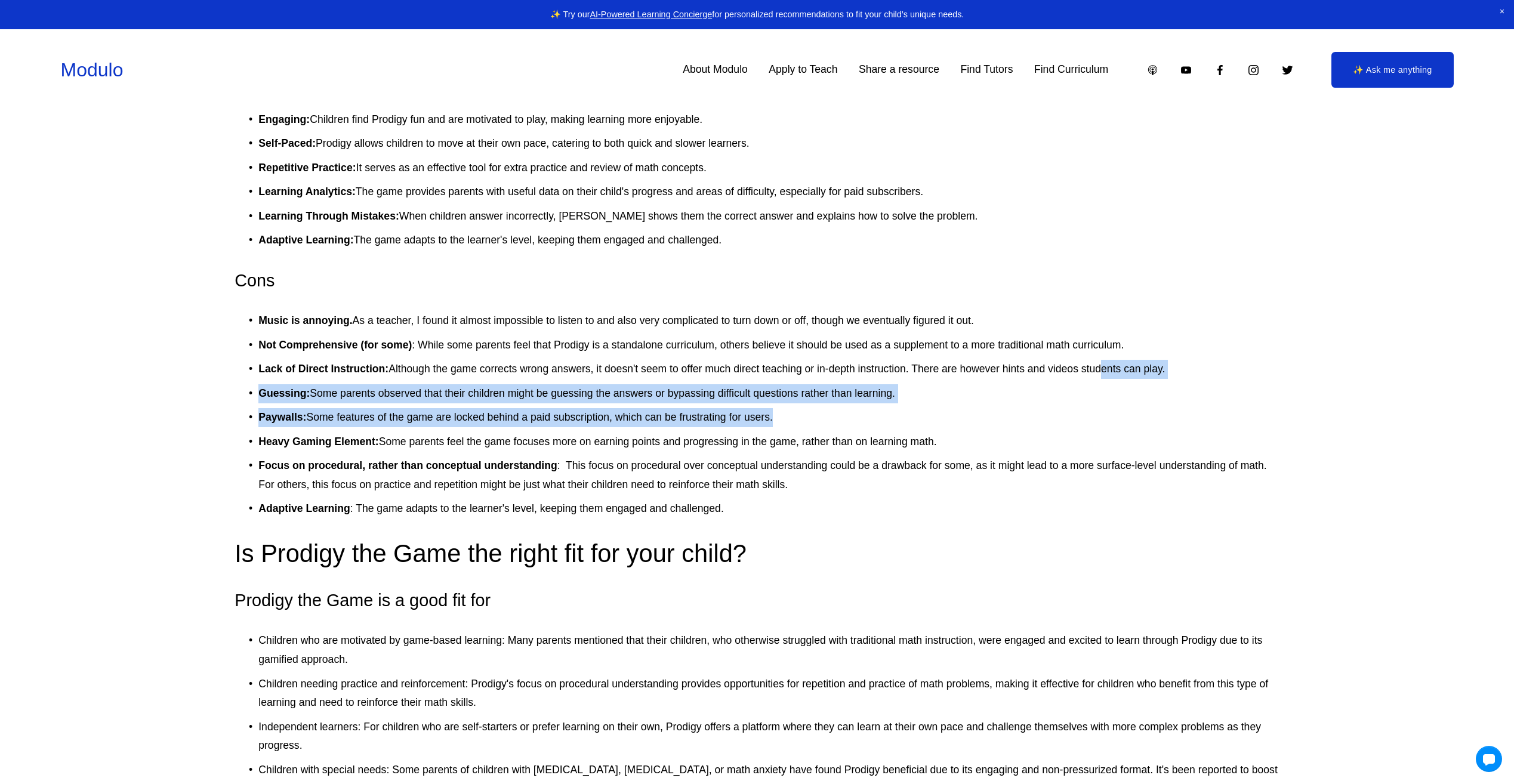
drag, startPoint x: 253, startPoint y: 443, endPoint x: 1097, endPoint y: 372, distance: 847.0
click at [1097, 372] on ul "Music is annoying. As a teacher, I found it almost impossible to listen to and …" at bounding box center [757, 415] width 1045 height 207
click at [269, 397] on strong "Guessing:" at bounding box center [284, 394] width 52 height 12
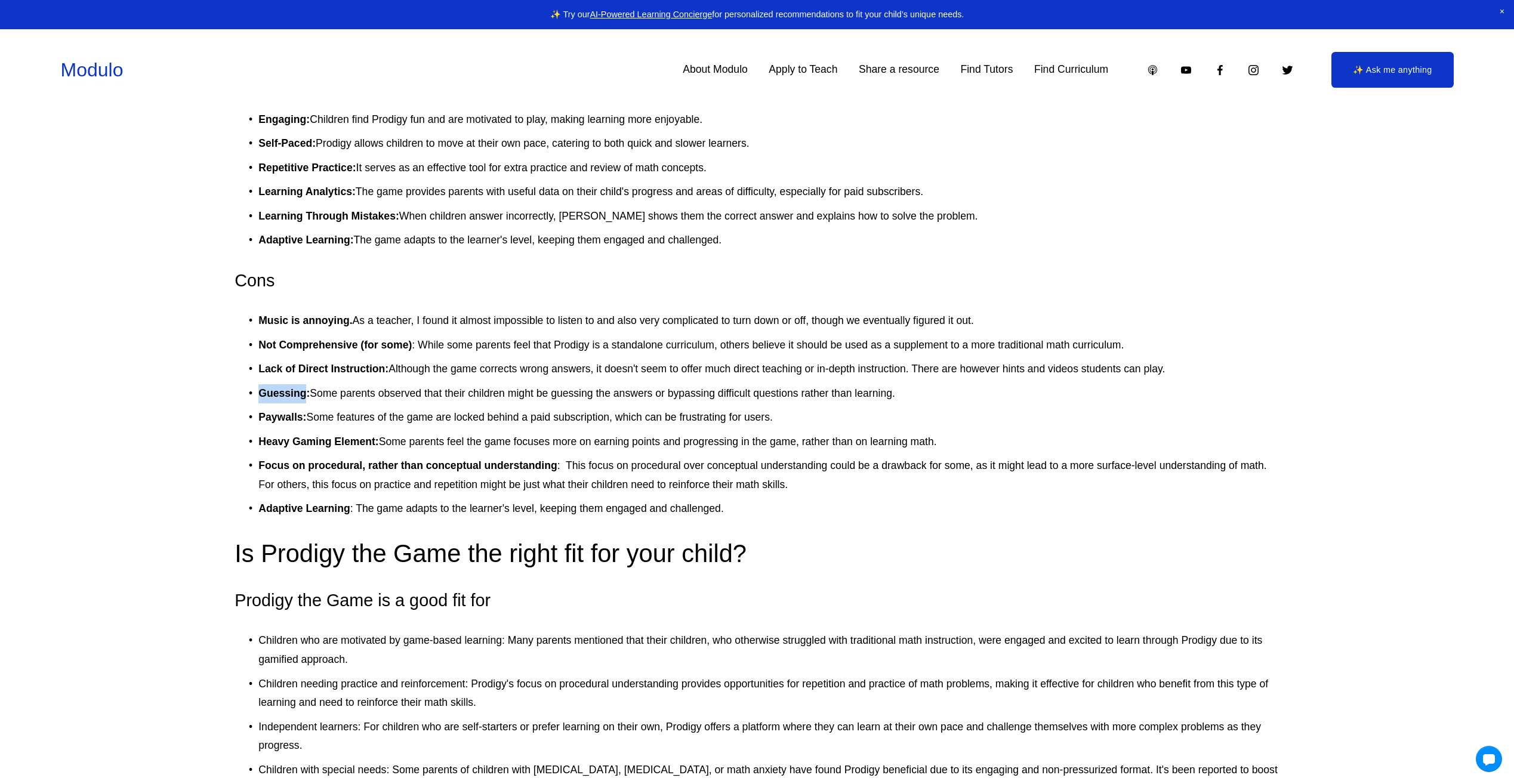
click at [269, 397] on strong "Guessing:" at bounding box center [284, 394] width 52 height 12
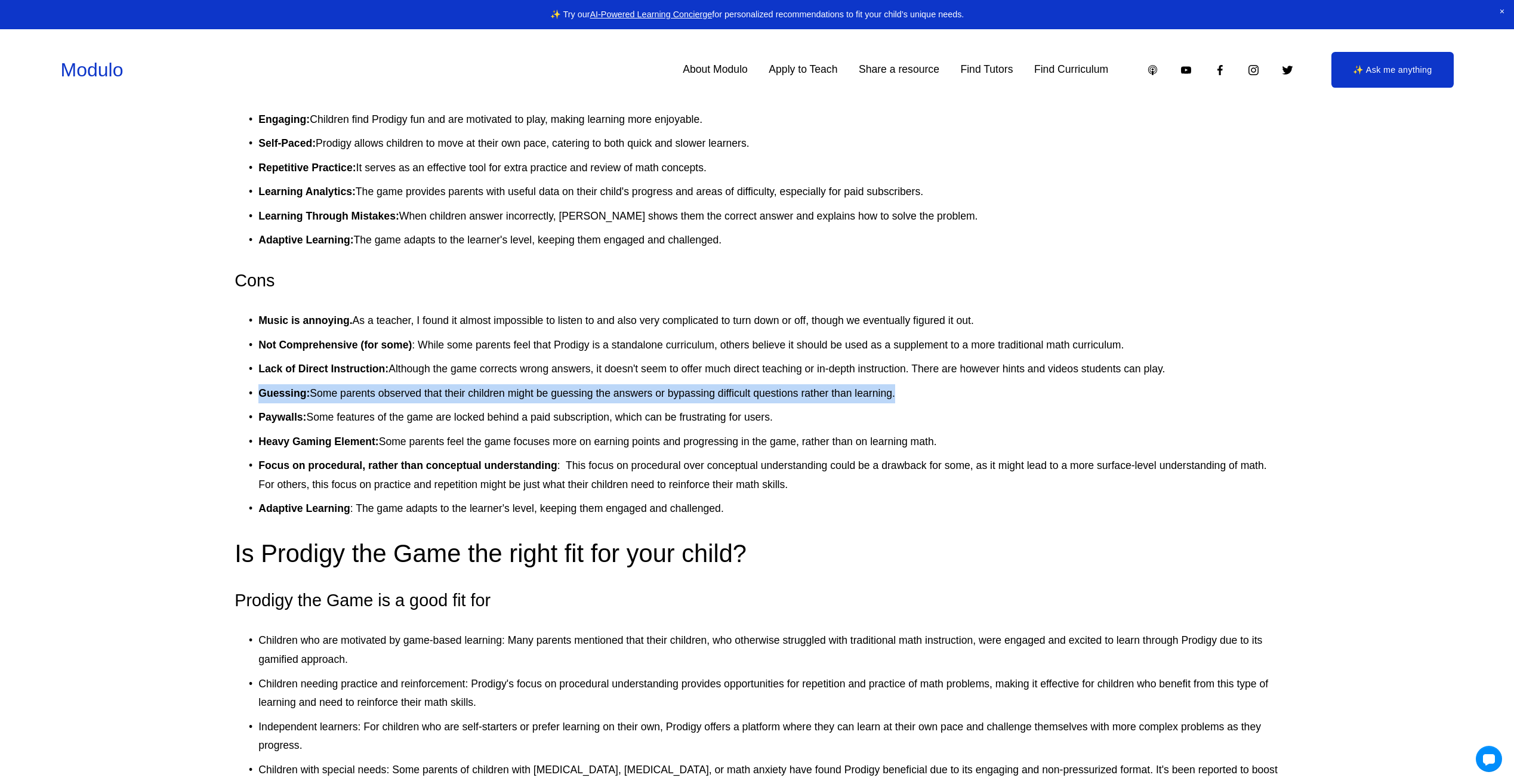
click at [269, 397] on strong "Guessing:" at bounding box center [284, 394] width 52 height 12
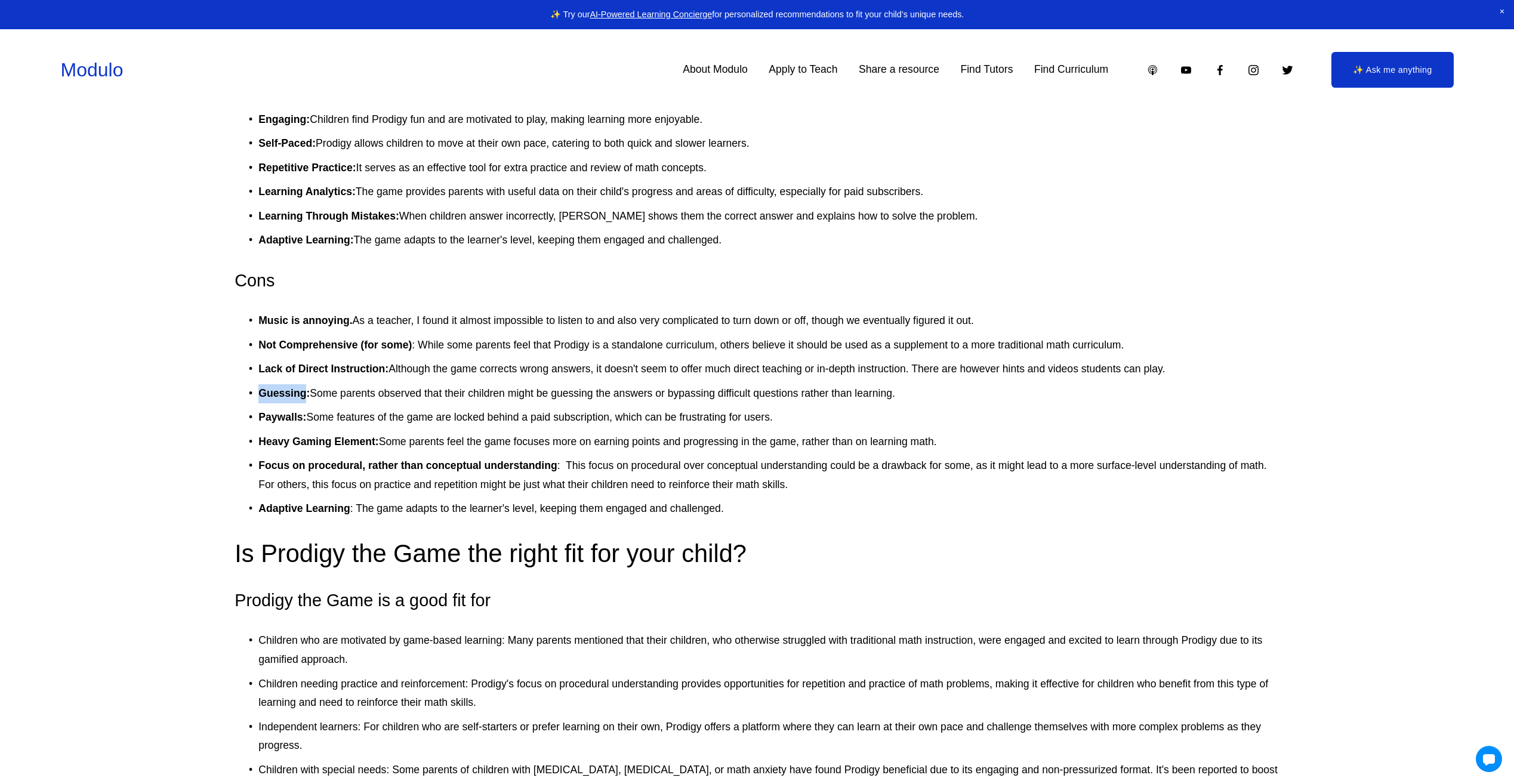
click at [269, 397] on strong "Guessing:" at bounding box center [284, 394] width 52 height 12
click at [265, 399] on strong "Guessing:" at bounding box center [284, 394] width 52 height 12
click at [265, 399] on strong "Guessing:" at bounding box center [284, 394] width 52 height 12
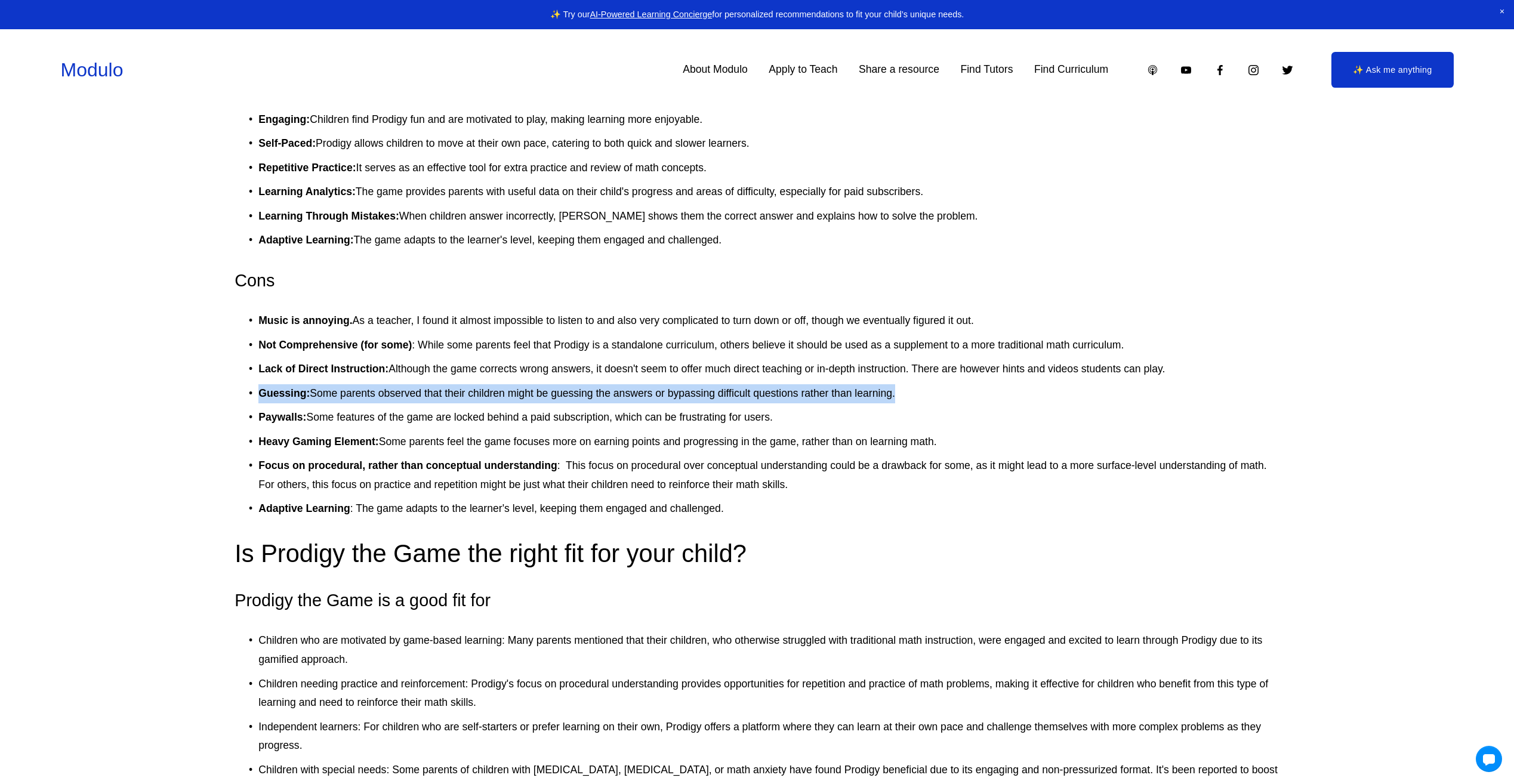
click at [265, 399] on strong "Guessing:" at bounding box center [284, 394] width 52 height 12
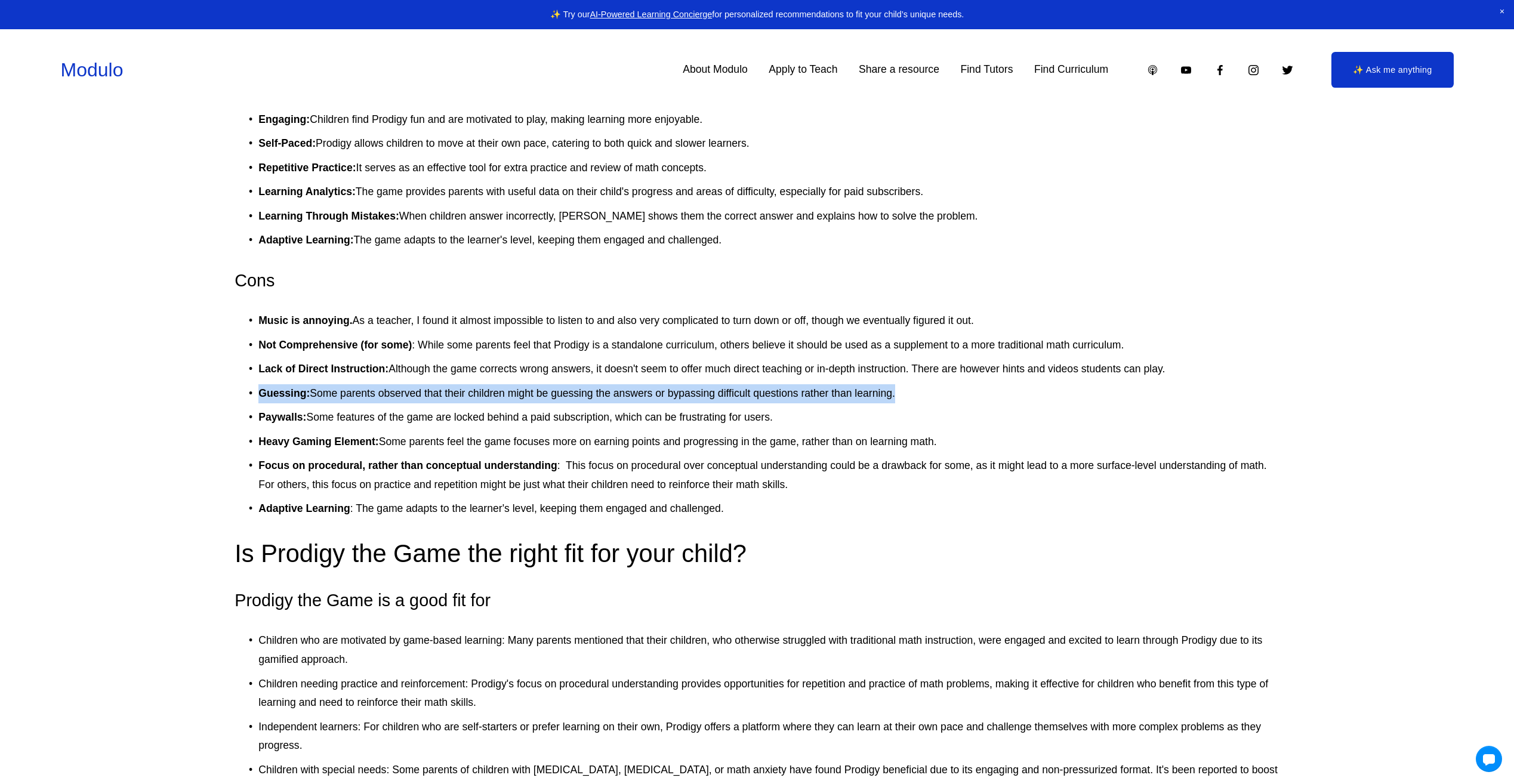
click at [265, 399] on strong "Guessing:" at bounding box center [284, 394] width 52 height 12
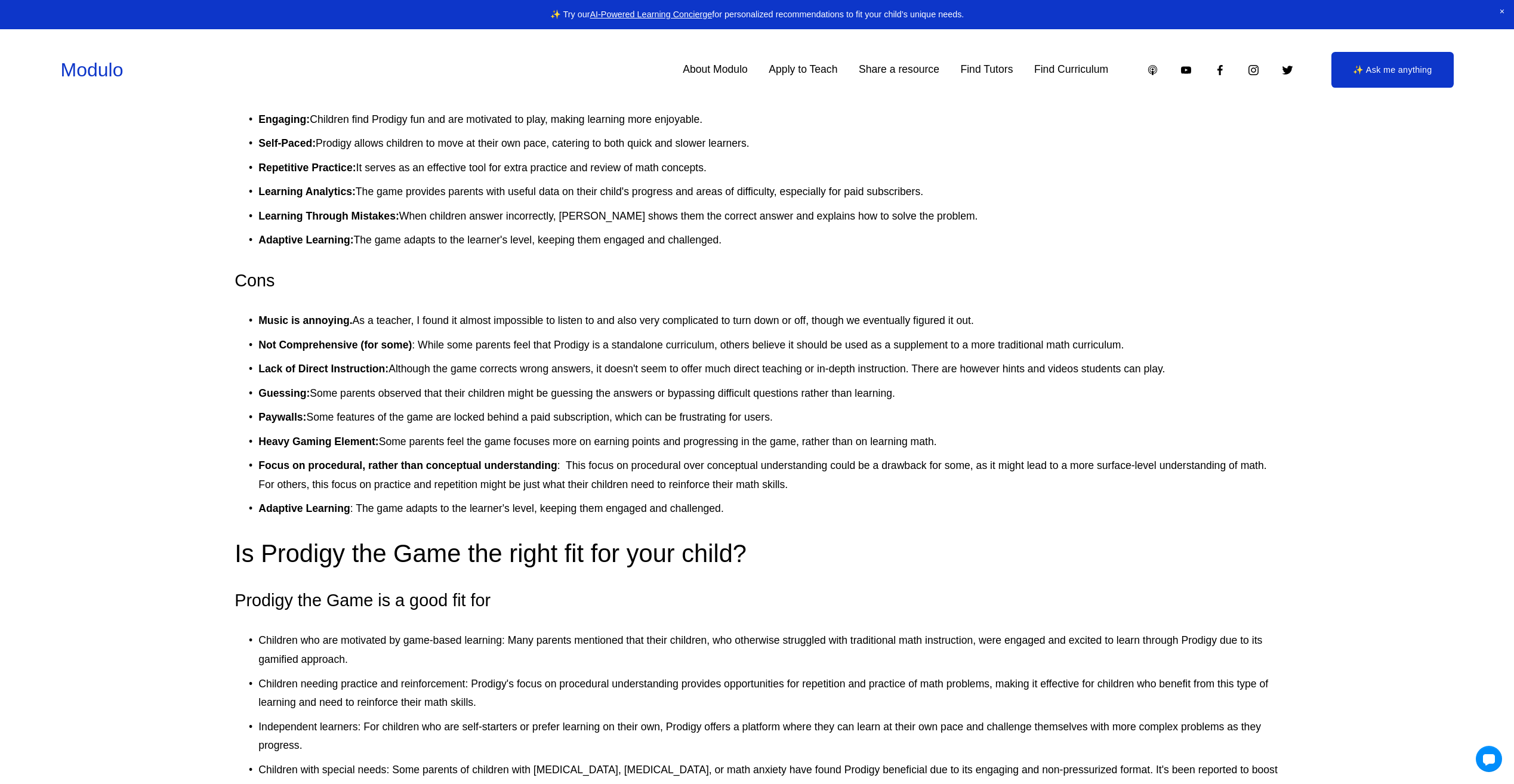
click at [265, 399] on strong "Guessing:" at bounding box center [284, 394] width 52 height 12
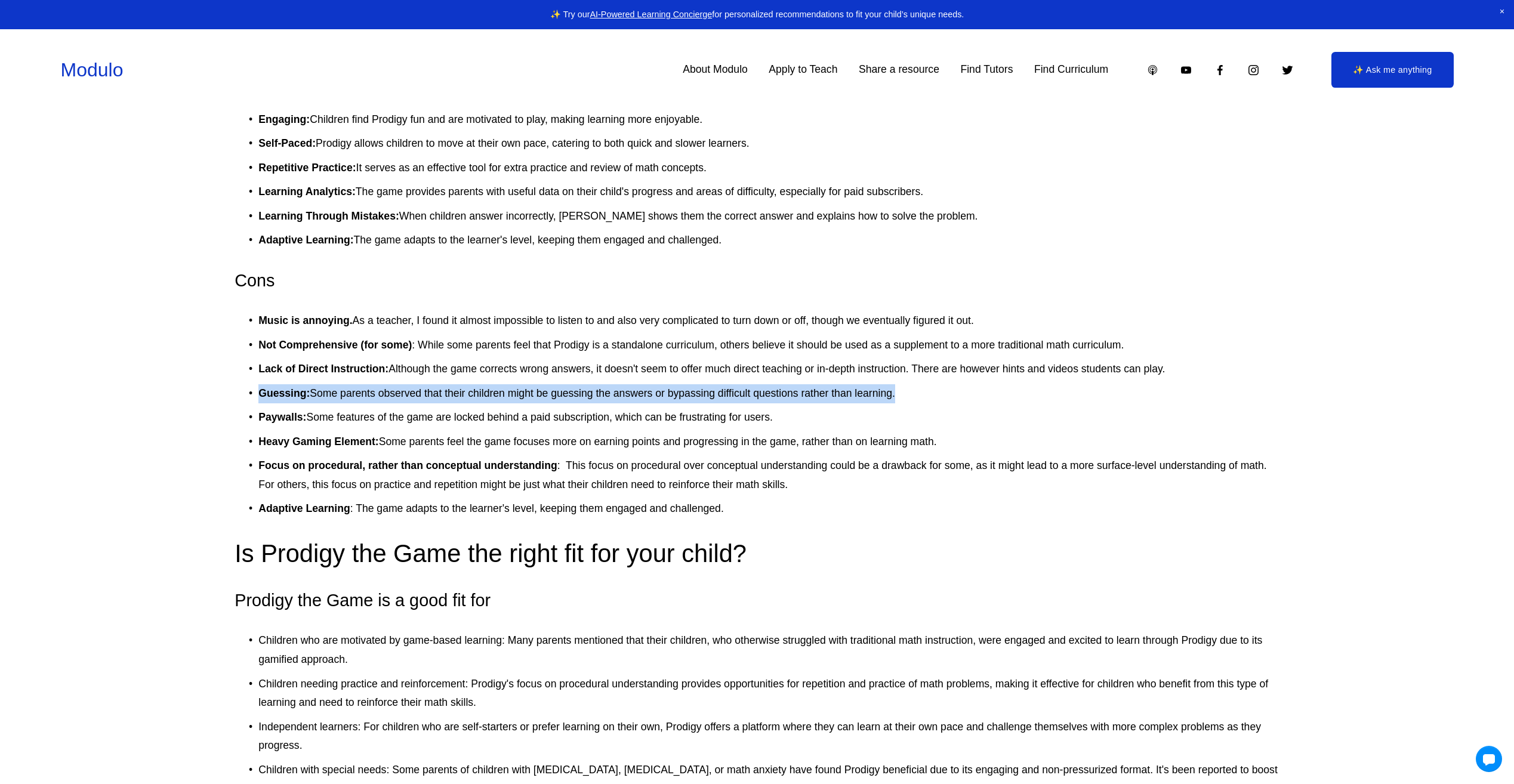
click at [265, 399] on strong "Guessing:" at bounding box center [284, 394] width 52 height 12
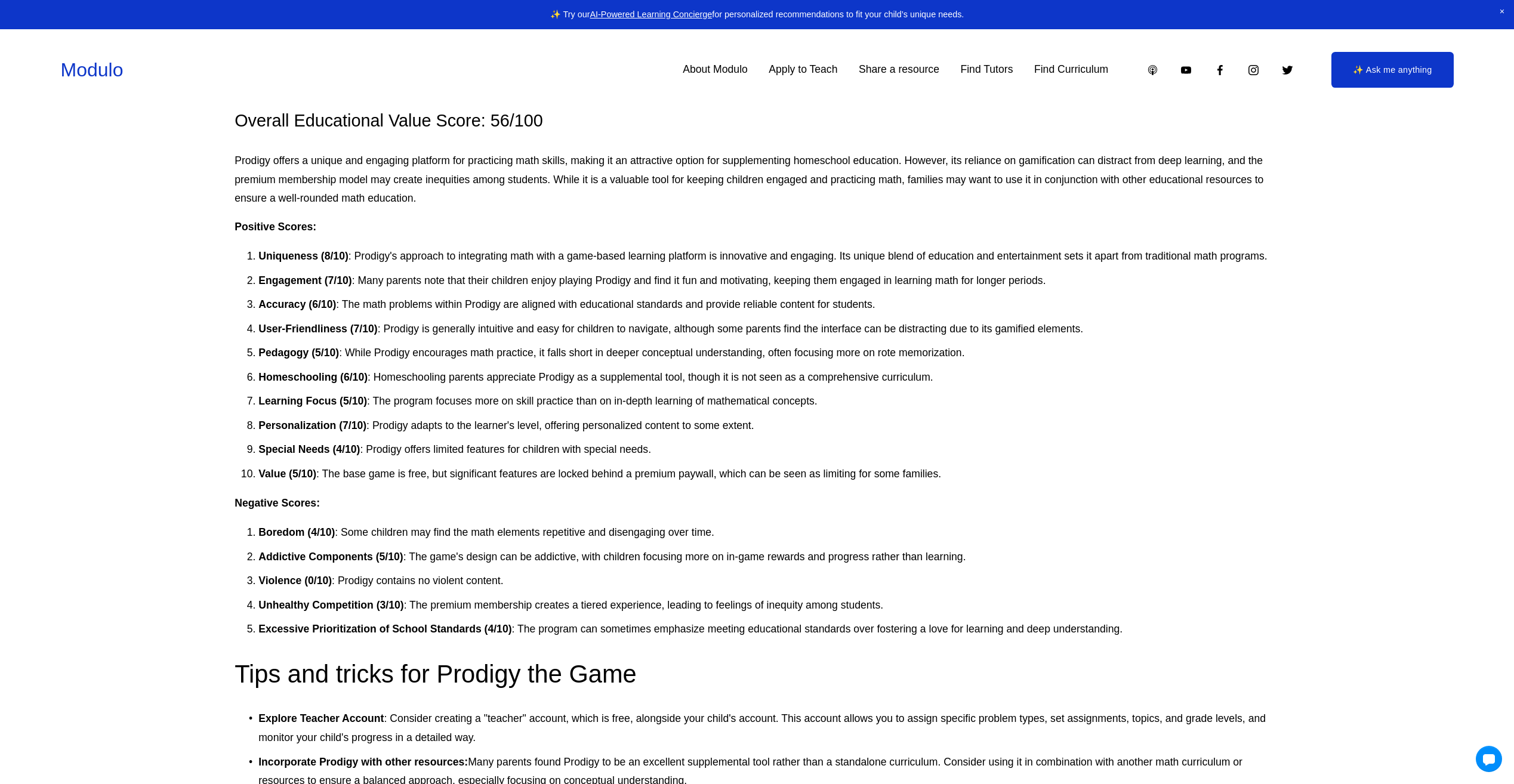
scroll to position [2924, 0]
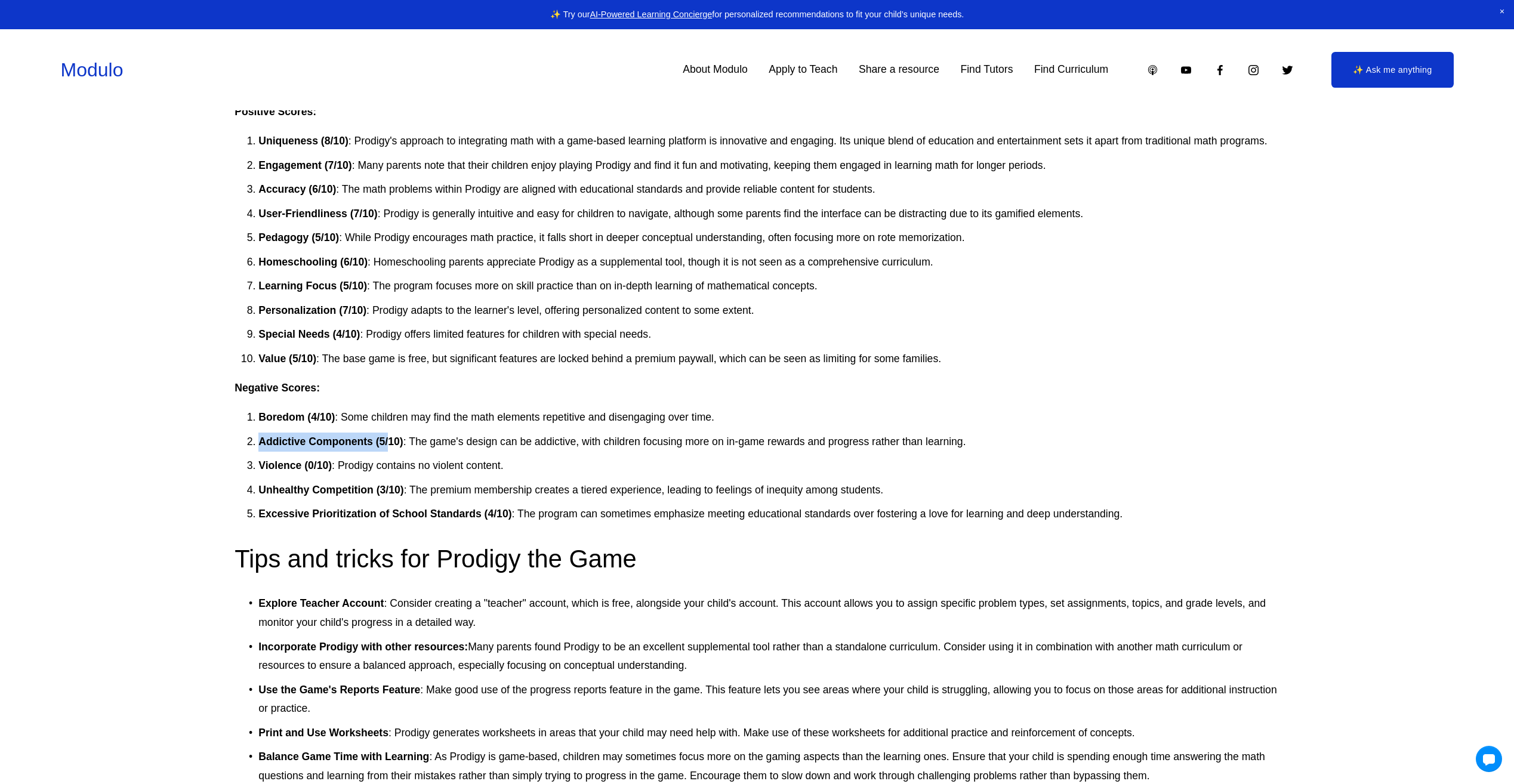
drag, startPoint x: 258, startPoint y: 435, endPoint x: 389, endPoint y: 436, distance: 131.0
click at [389, 436] on p "Addictive Components (5/10) : The game's design can be addictive, with children…" at bounding box center [769, 443] width 1022 height 19
click at [373, 436] on strong "Addictive Components (5/10)" at bounding box center [330, 442] width 144 height 12
drag, startPoint x: 373, startPoint y: 436, endPoint x: 405, endPoint y: 437, distance: 32.0
click at [405, 437] on p "Addictive Components (5/10) : The game's design can be addictive, with children…" at bounding box center [769, 443] width 1022 height 19
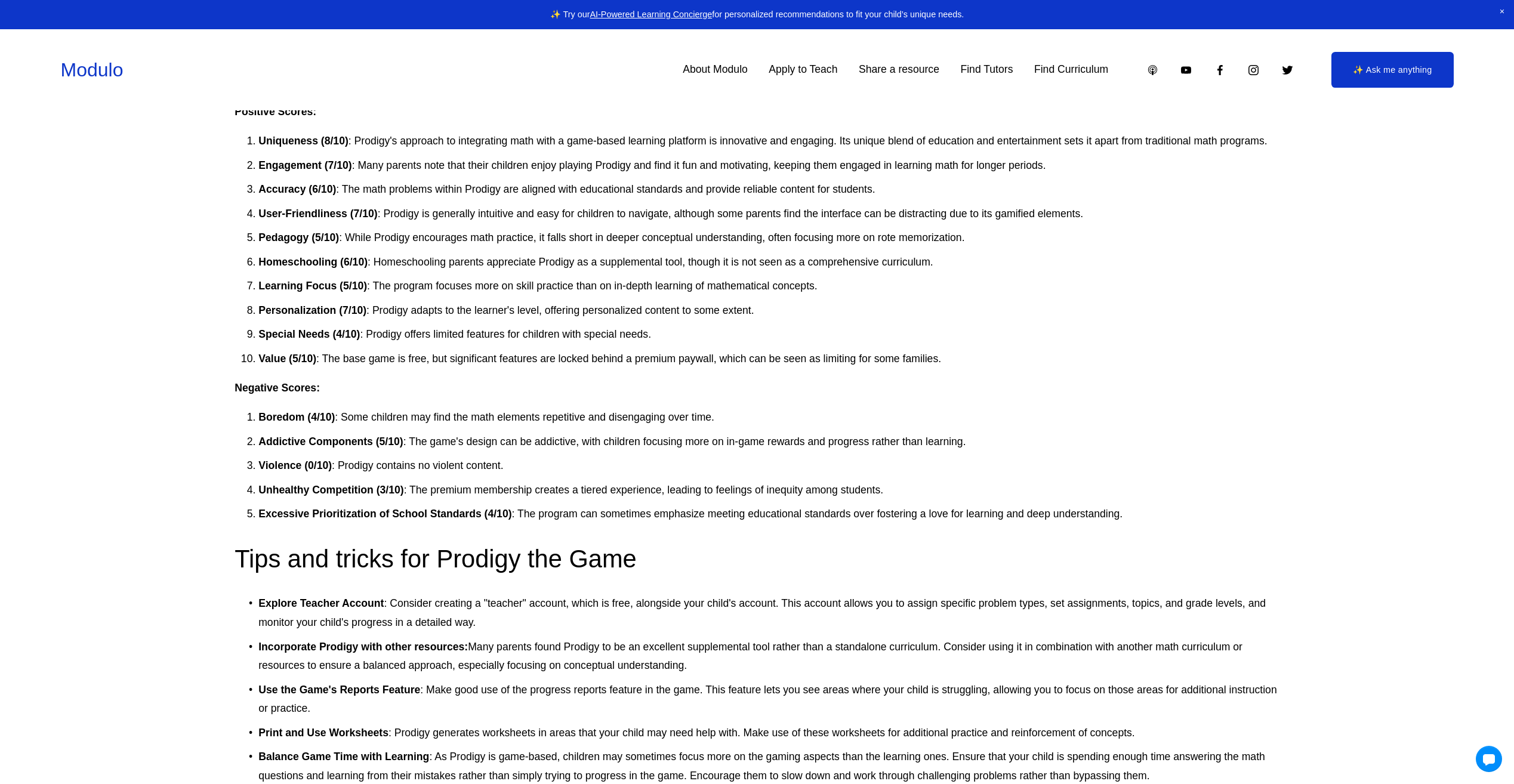
drag, startPoint x: 405, startPoint y: 437, endPoint x: 472, endPoint y: 495, distance: 88.6
click at [472, 495] on p "Unhealthy Competition (3/10) : The premium membership creates a tiered experien…" at bounding box center [769, 491] width 1022 height 19
drag, startPoint x: 472, startPoint y: 495, endPoint x: 478, endPoint y: 539, distance: 44.4
drag, startPoint x: 258, startPoint y: 486, endPoint x: 404, endPoint y: 483, distance: 146.0
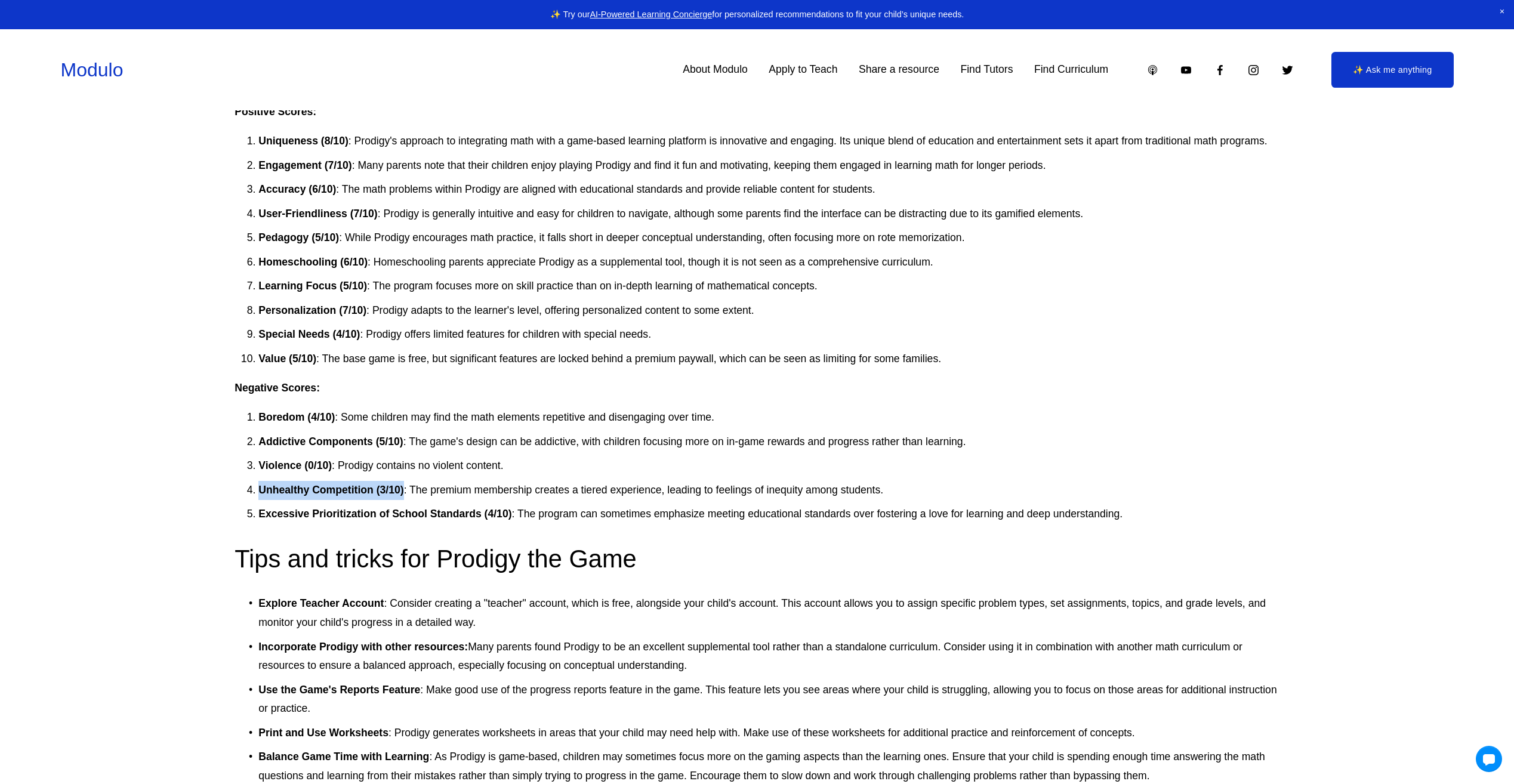
click at [404, 483] on p "Unhealthy Competition (3/10) : The premium membership creates a tiered experien…" at bounding box center [769, 491] width 1022 height 19
click at [258, 508] on p "Excessive Prioritization of School Standards (4/10) : The program can sometimes…" at bounding box center [769, 514] width 1022 height 19
drag, startPoint x: 258, startPoint y: 488, endPoint x: 401, endPoint y: 478, distance: 143.3
click at [401, 478] on ol "Boredom (4/10) : Some children may find the math elements repetitive and diseng…" at bounding box center [757, 466] width 1045 height 116
drag, startPoint x: 401, startPoint y: 478, endPoint x: 386, endPoint y: 488, distance: 18.0
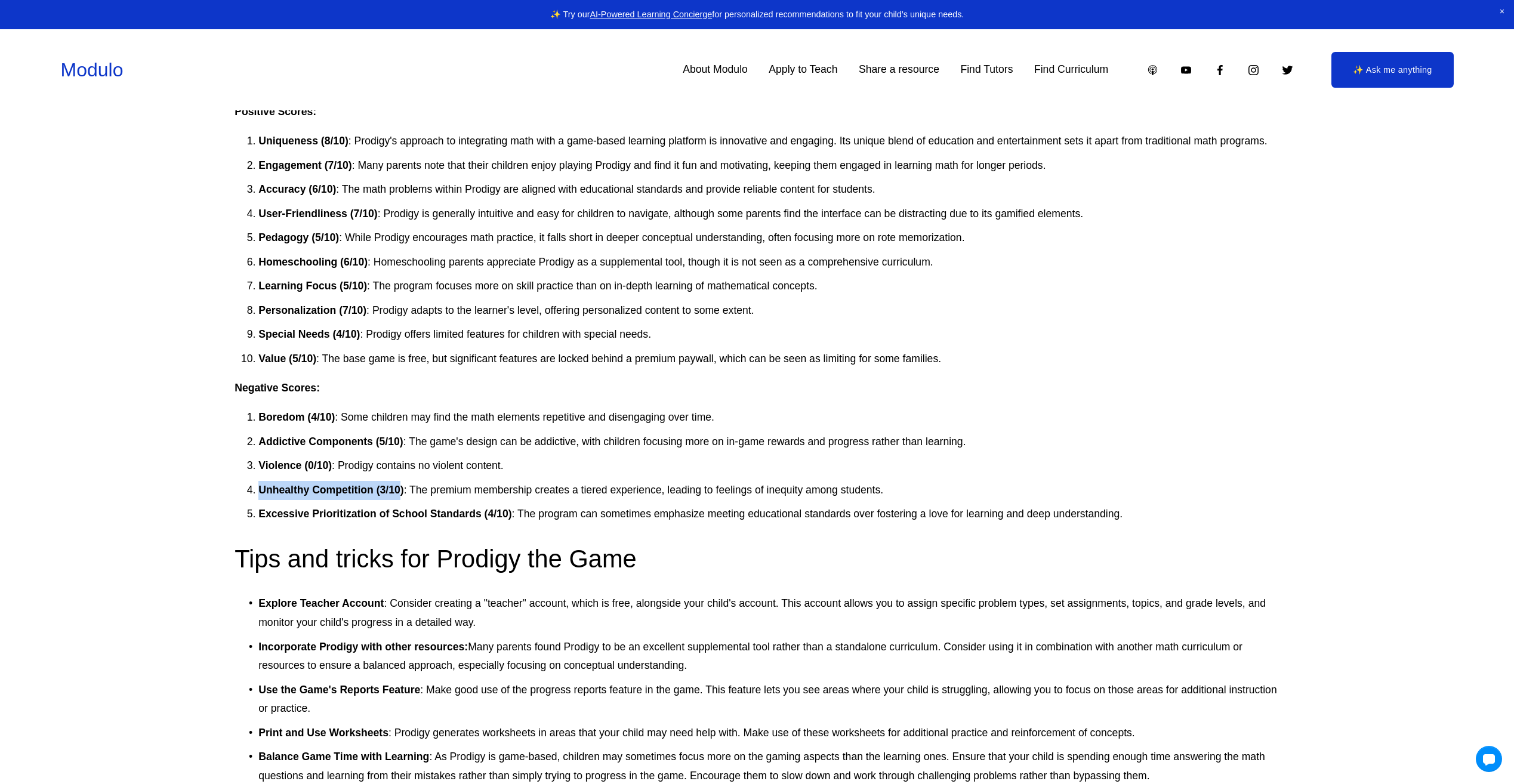
click at [386, 488] on strong "Unhealthy Competition (3/10)" at bounding box center [331, 490] width 145 height 12
click at [378, 495] on strong "Unhealthy Competition (3/10)" at bounding box center [331, 490] width 145 height 12
drag, startPoint x: 378, startPoint y: 495, endPoint x: 403, endPoint y: 480, distance: 29.2
click at [403, 480] on ol "Boredom (4/10) : Some children may find the math elements repetitive and diseng…" at bounding box center [757, 466] width 1045 height 116
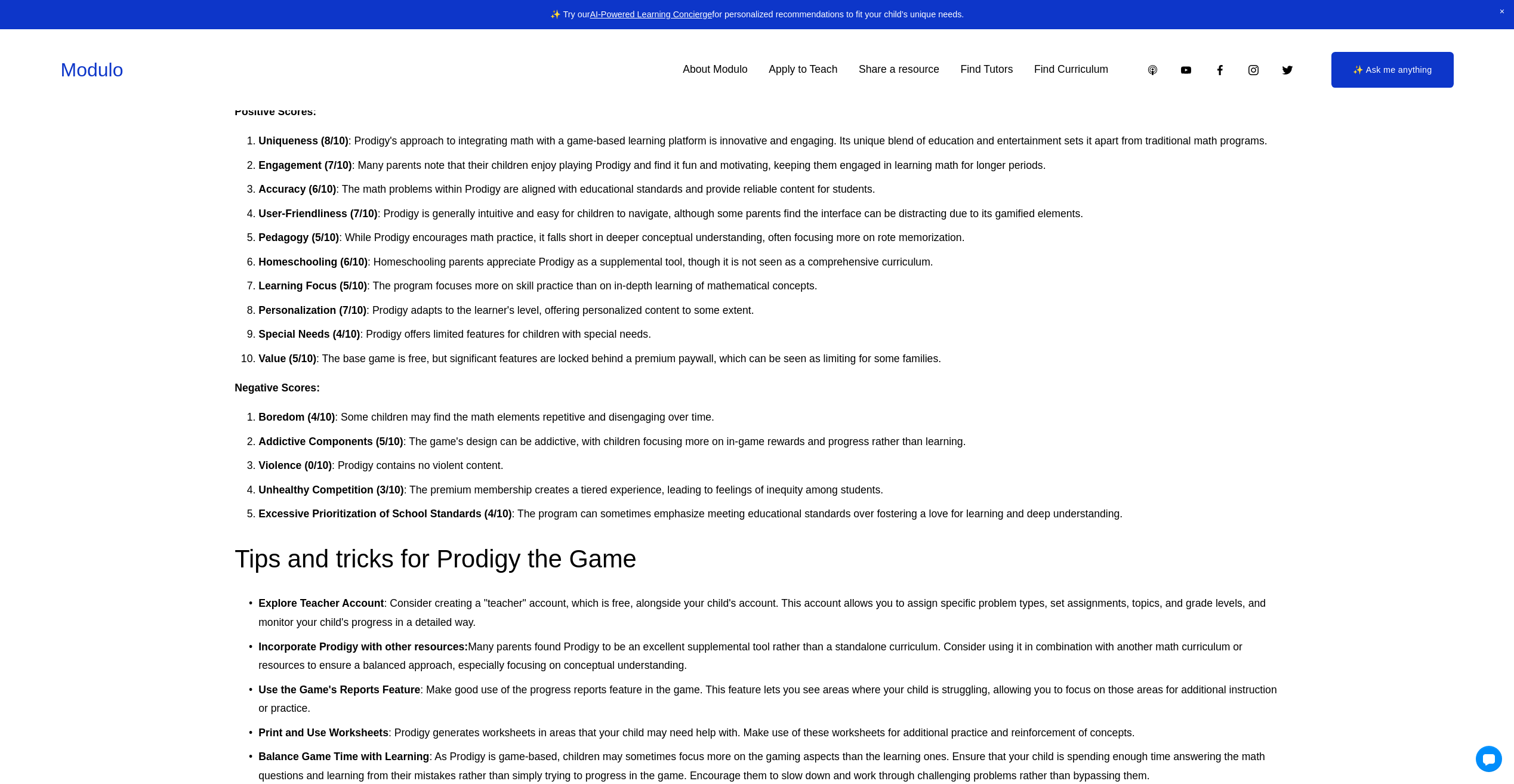
drag, startPoint x: 403, startPoint y: 480, endPoint x: 316, endPoint y: 478, distance: 87.0
click at [316, 478] on ol "Boredom (4/10) : Some children may find the math elements repetitive and diseng…" at bounding box center [757, 466] width 1045 height 116
drag, startPoint x: 259, startPoint y: 463, endPoint x: 508, endPoint y: 436, distance: 250.5
click at [508, 436] on ol "Boredom (4/10) : Some children may find the math elements repetitive and diseng…" at bounding box center [757, 466] width 1045 height 116
drag, startPoint x: 508, startPoint y: 436, endPoint x: 521, endPoint y: 472, distance: 38.3
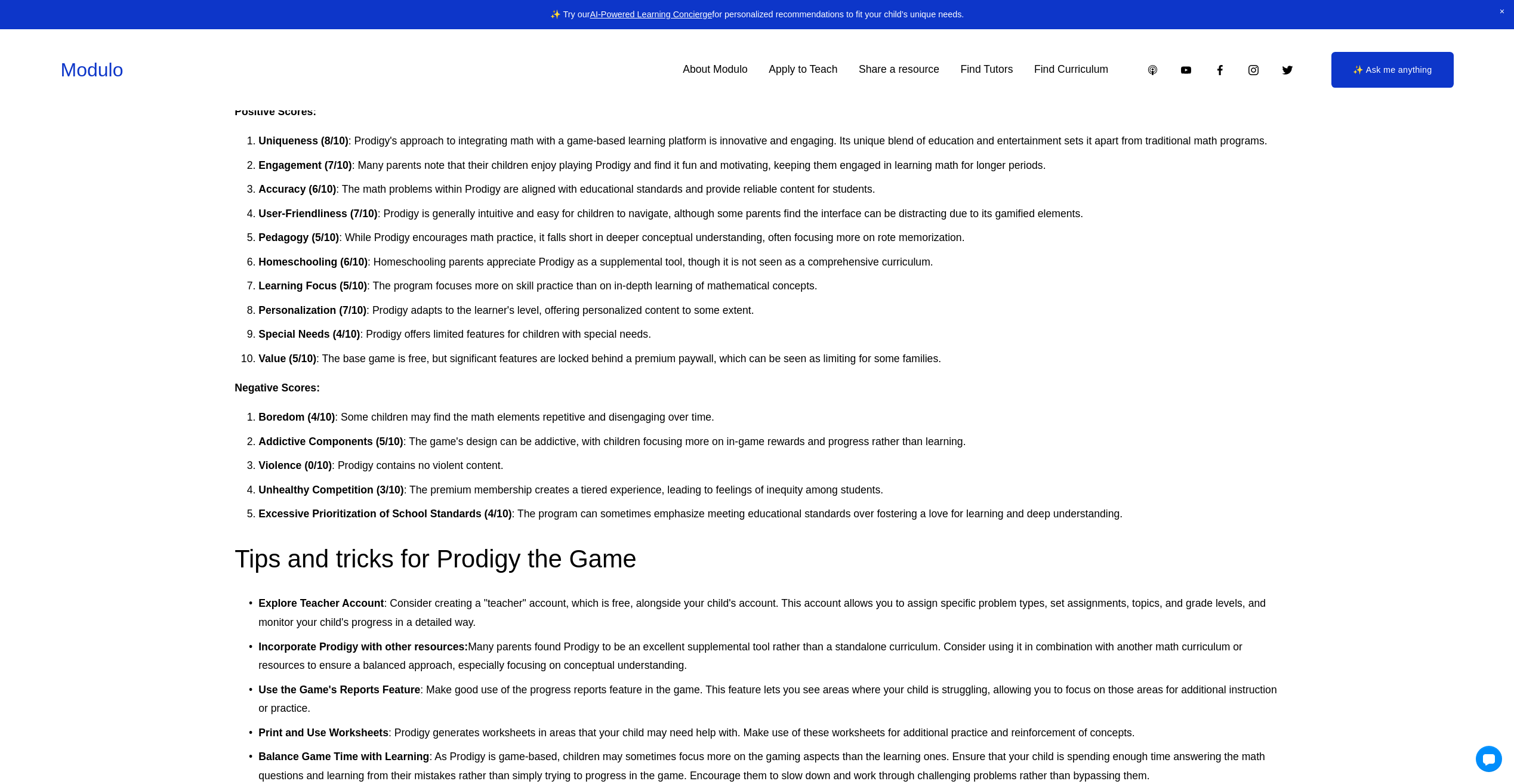
click at [521, 472] on p "Violence (0/10) : Prodigy contains no violent content." at bounding box center [769, 466] width 1022 height 19
drag, startPoint x: 405, startPoint y: 483, endPoint x: 887, endPoint y: 488, distance: 482.0
click at [887, 488] on p "Unhealthy Competition (3/10) : The premium membership creates a tiered experien…" at bounding box center [769, 491] width 1022 height 19
drag, startPoint x: 887, startPoint y: 488, endPoint x: 925, endPoint y: 550, distance: 72.7
click at [925, 550] on h2 "Tips and tricks for Prodigy the Game" at bounding box center [757, 560] width 1045 height 33
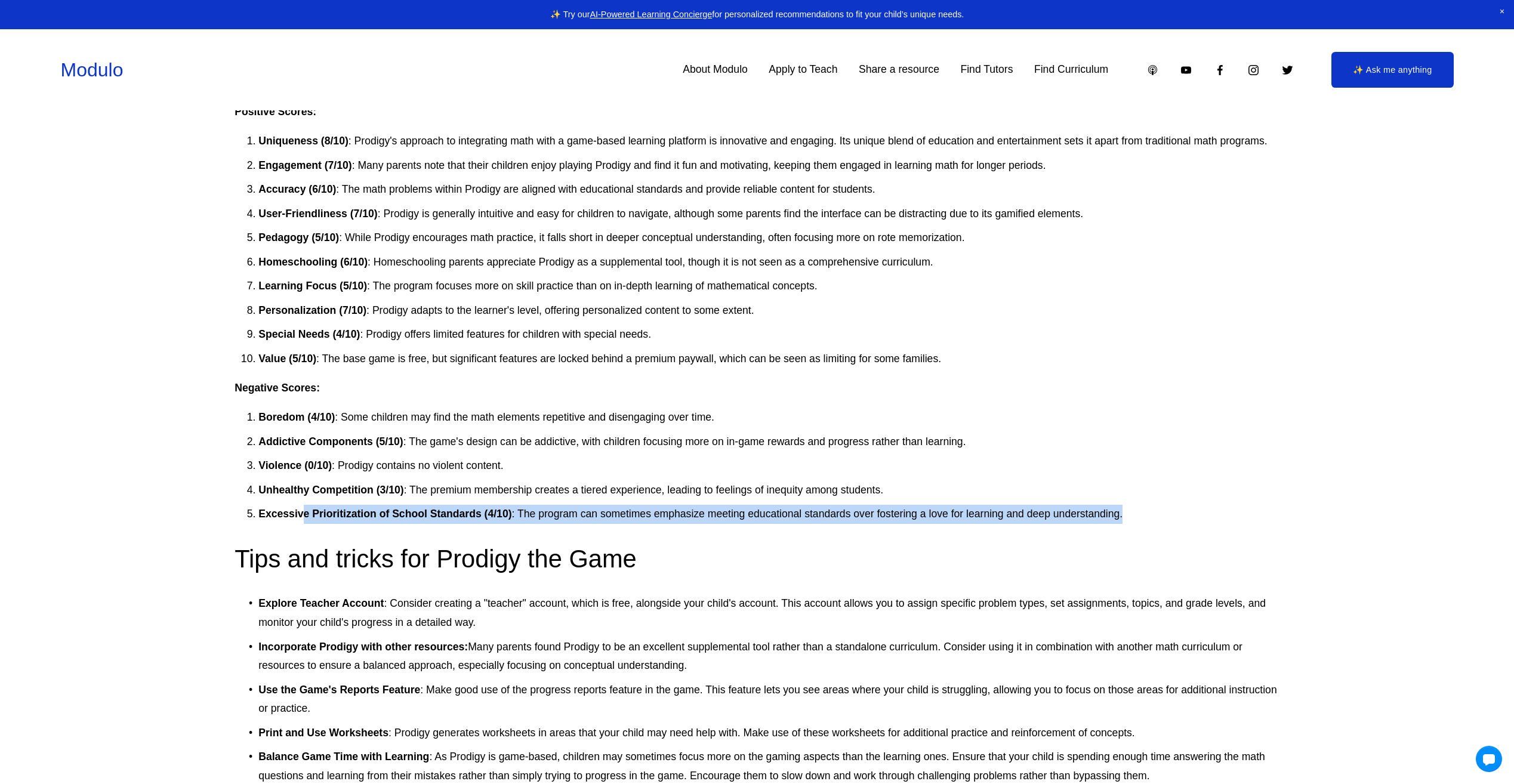
drag, startPoint x: 301, startPoint y: 515, endPoint x: 1242, endPoint y: 519, distance: 941.0
click at [1242, 519] on p "Excessive Prioritization of School Standards (4/10) : The program can sometimes…" at bounding box center [769, 514] width 1022 height 19
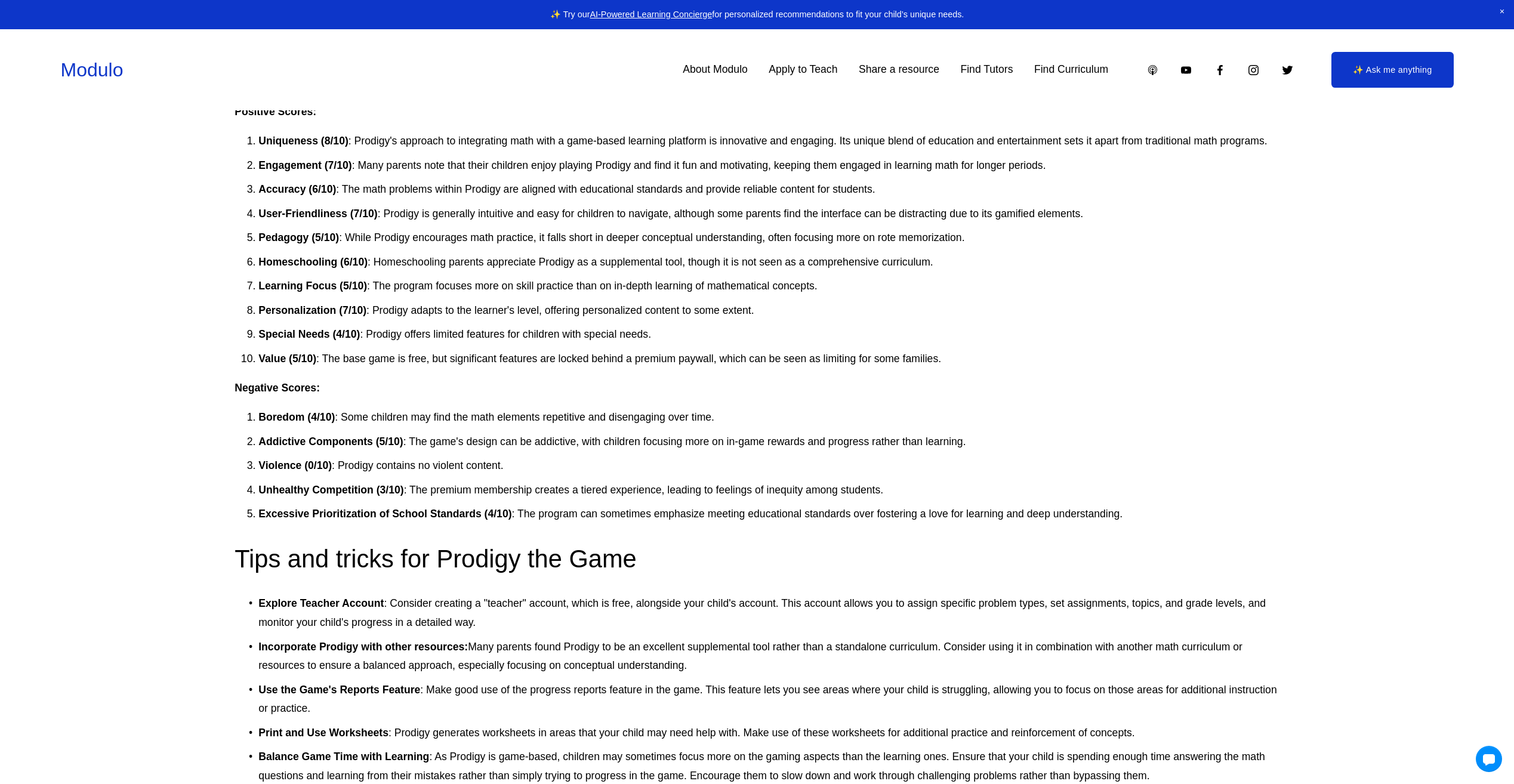
click at [313, 474] on p "Violence (0/10) : Prodigy contains no violent content." at bounding box center [769, 466] width 1022 height 19
drag, startPoint x: 422, startPoint y: 495, endPoint x: 382, endPoint y: 495, distance: 40.0
click at [382, 495] on p "Unhealthy Competition (3/10) : The premium membership creates a tiered experien…" at bounding box center [769, 491] width 1022 height 19
click at [917, 468] on p "Violence (0/10) : Prodigy contains no violent content." at bounding box center [769, 466] width 1022 height 19
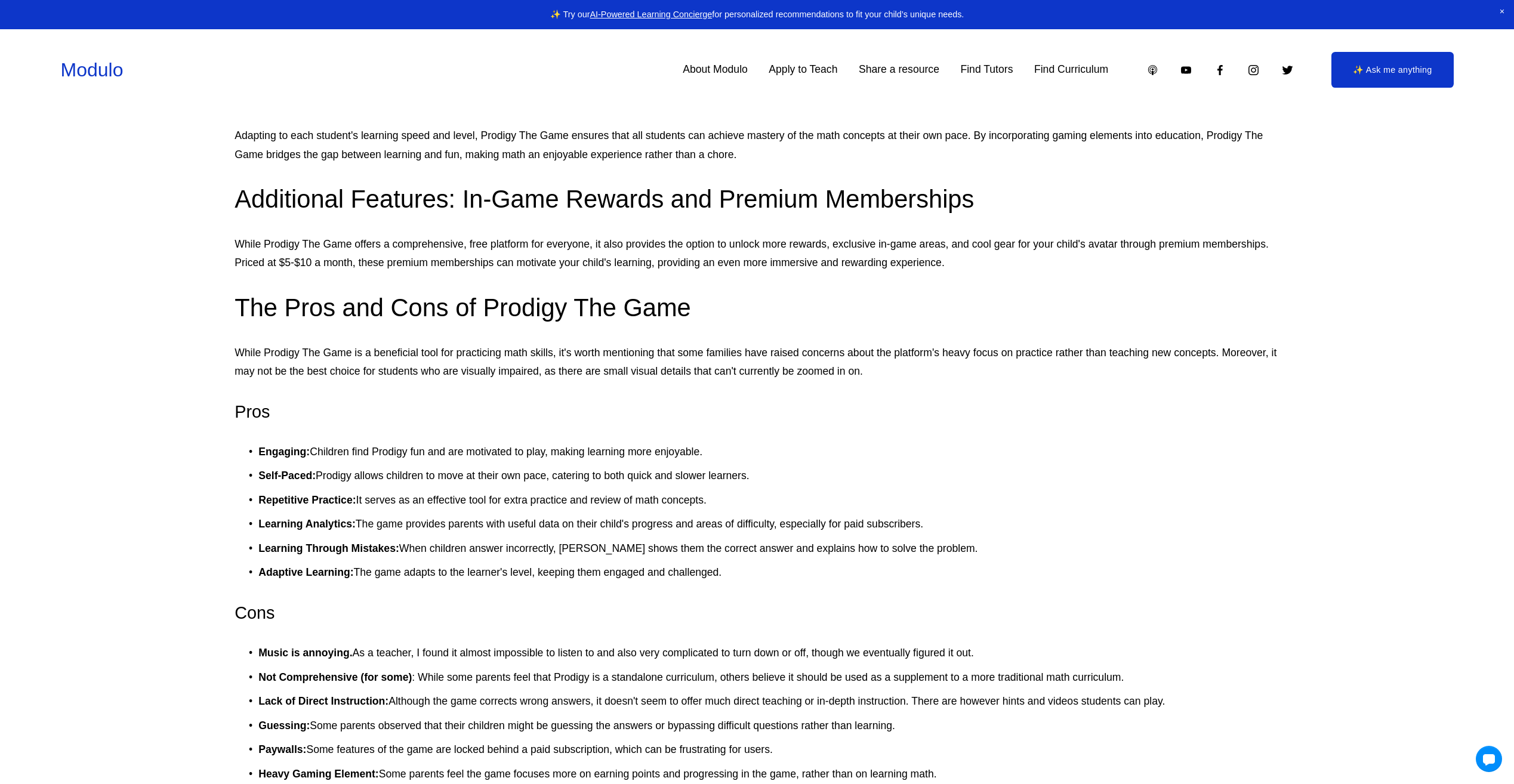
scroll to position [1671, 0]
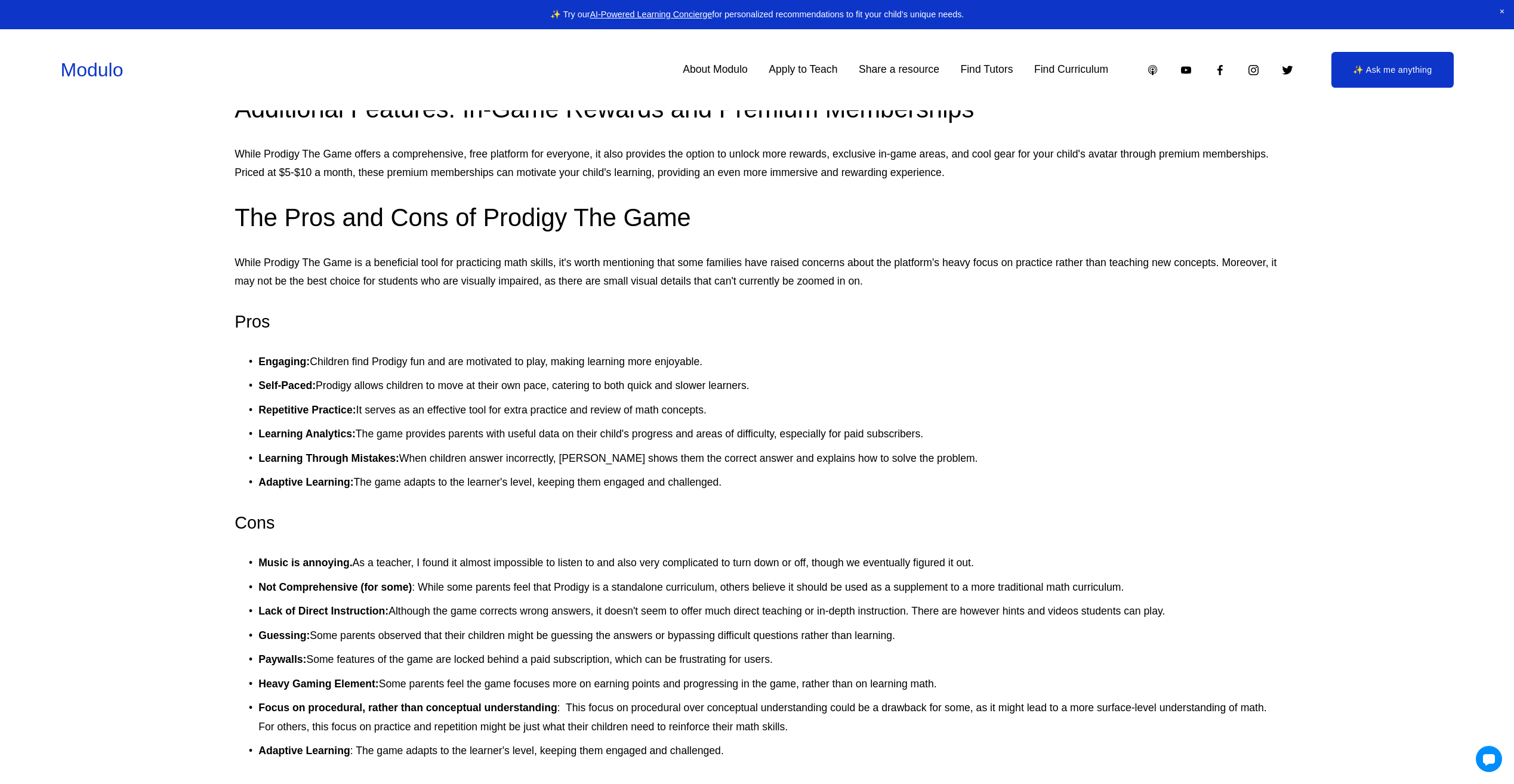
drag, startPoint x: 240, startPoint y: 554, endPoint x: 1043, endPoint y: 565, distance: 803.1
click at [1043, 565] on div "here . Grades: K-8th Costs: Free (Premium memberships range from $6.26-$99.95/y…" at bounding box center [757, 550] width 1045 height 3250
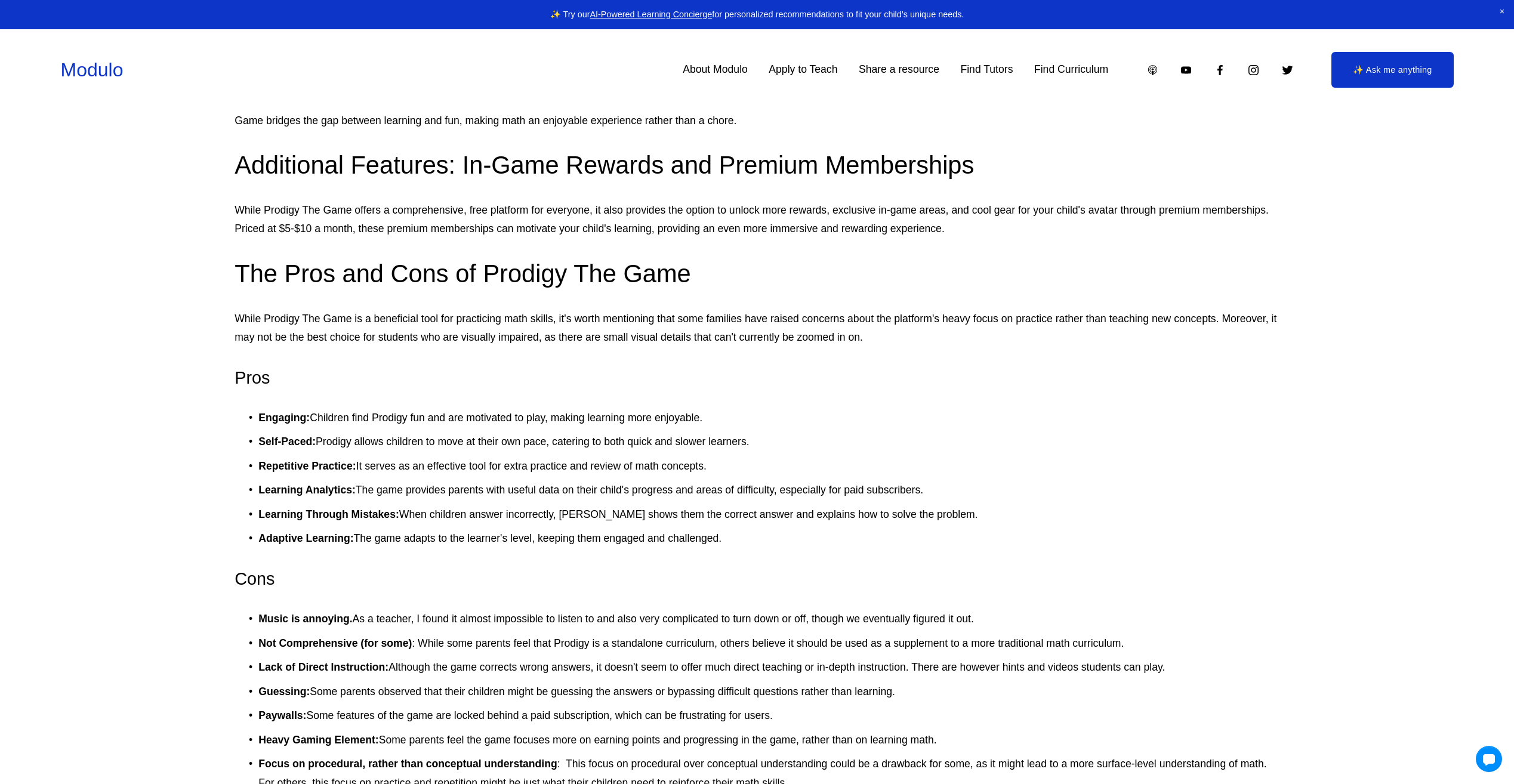
click at [712, 623] on p "Music is annoying. As a teacher, I found it almost impossible to listen to and …" at bounding box center [769, 620] width 1022 height 19
drag, startPoint x: 781, startPoint y: 617, endPoint x: 812, endPoint y: 620, distance: 31.1
click at [812, 620] on p "Music is annoying. As a teacher, I found it almost impossible to listen to and …" at bounding box center [769, 620] width 1022 height 19
drag, startPoint x: 1036, startPoint y: 612, endPoint x: 238, endPoint y: 616, distance: 798.0
click at [258, 616] on p "Music is annoying. As a teacher, I found it almost impossible to listen to and …" at bounding box center [769, 620] width 1022 height 19
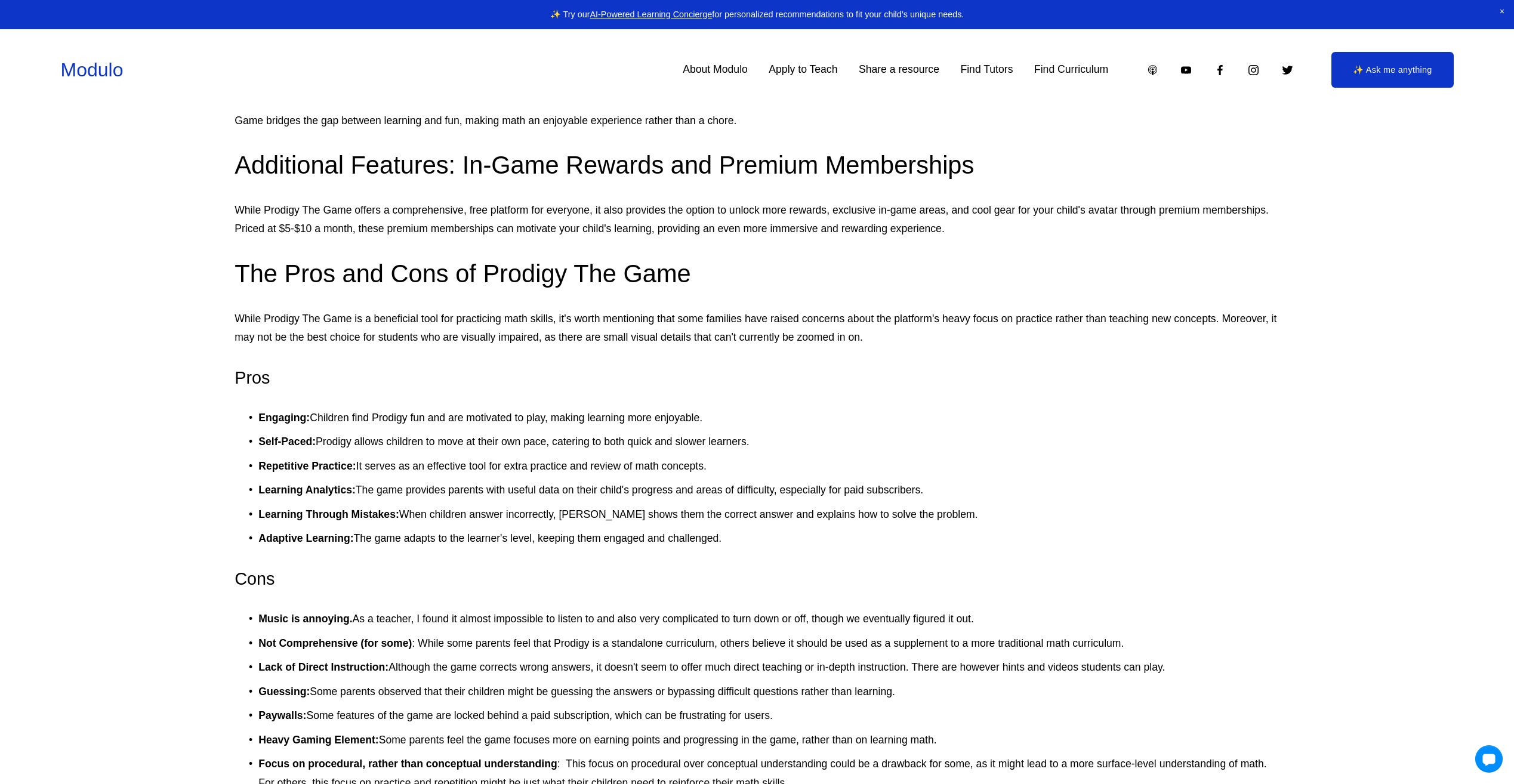
click at [1503, 760] on div at bounding box center [1489, 759] width 27 height 27
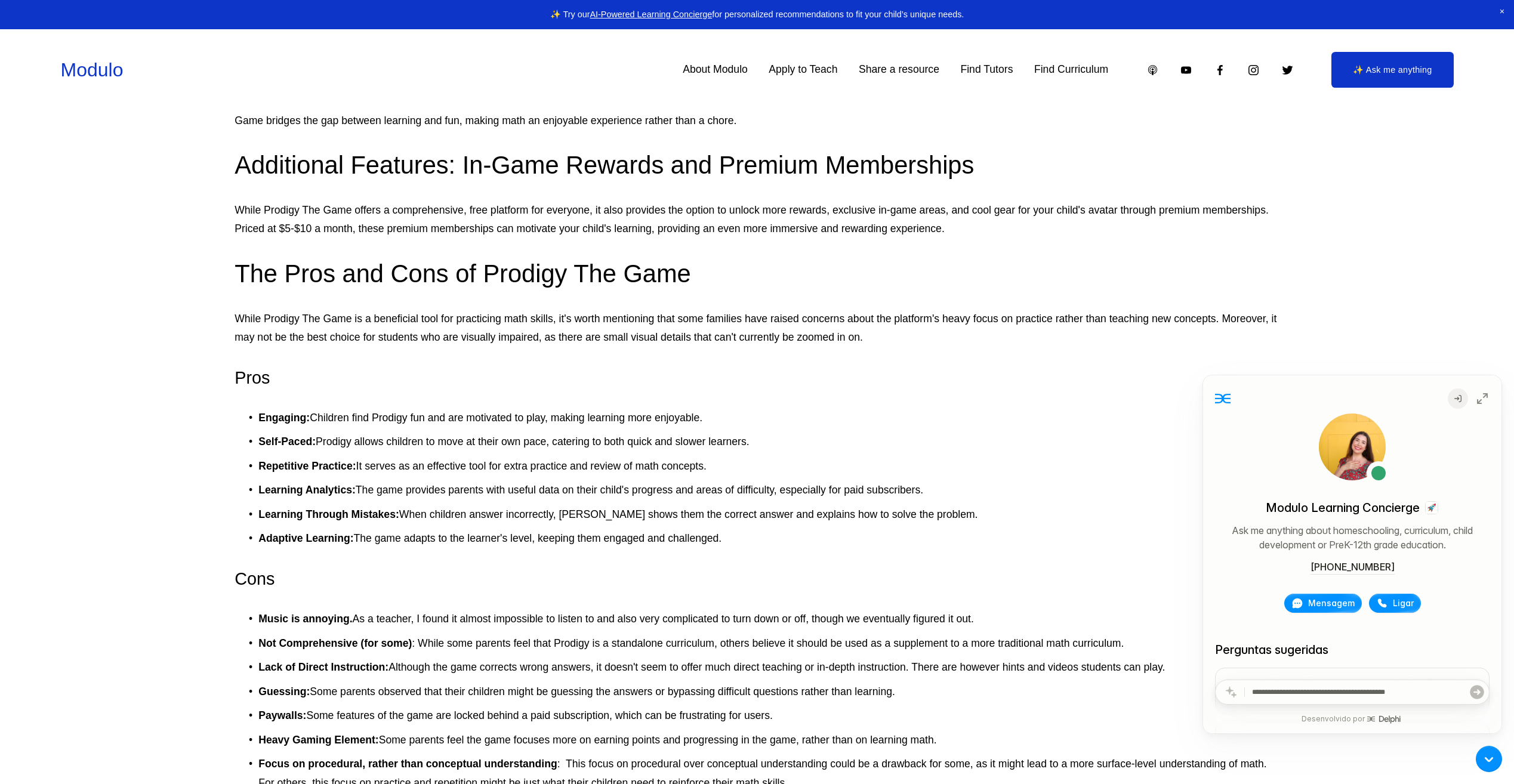
click at [1063, 520] on p "Learning Through Mistakes: When children answer incorrectly, [PERSON_NAME] show…" at bounding box center [769, 515] width 1022 height 19
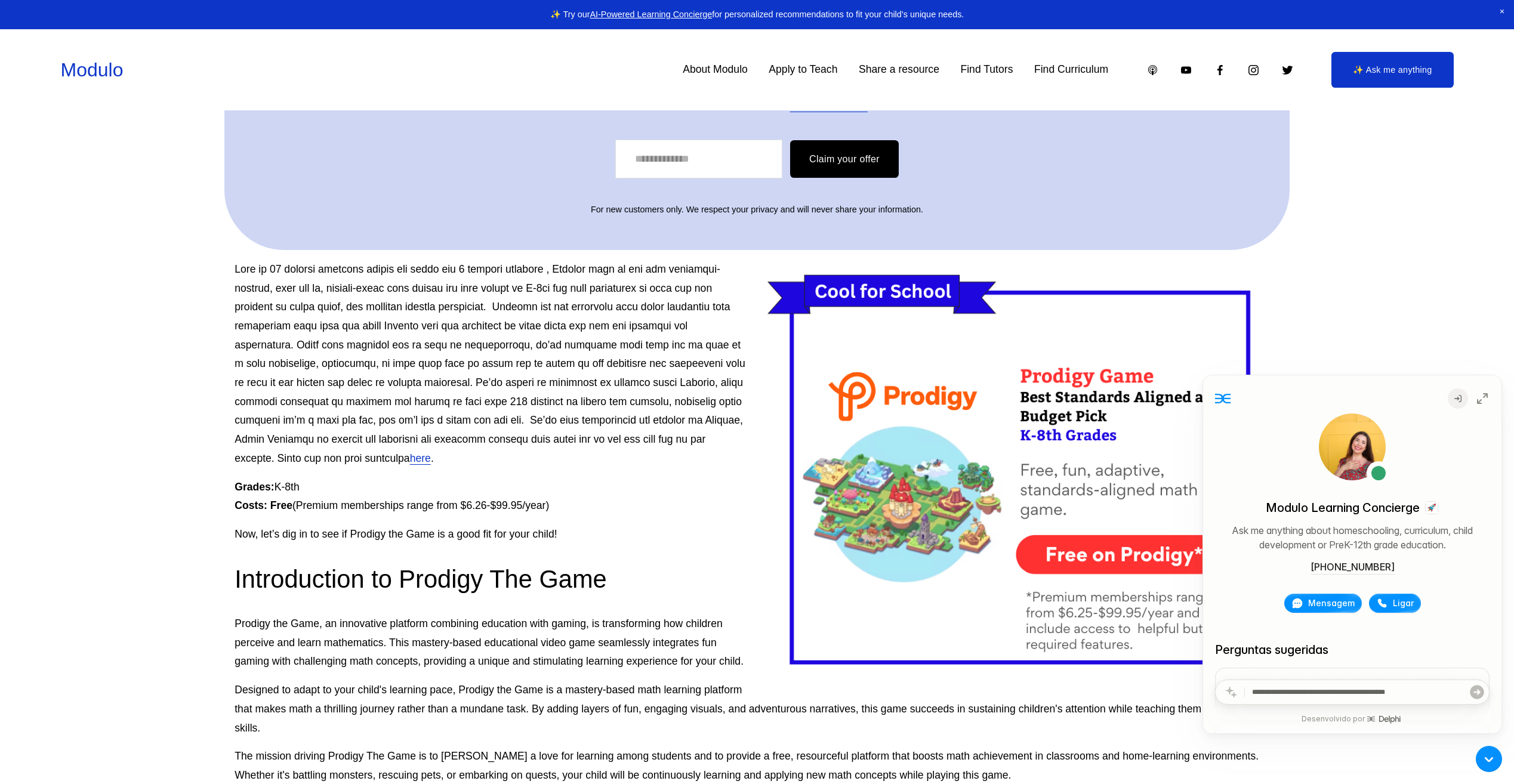
scroll to position [179, 0]
